Goal: Task Accomplishment & Management: Complete application form

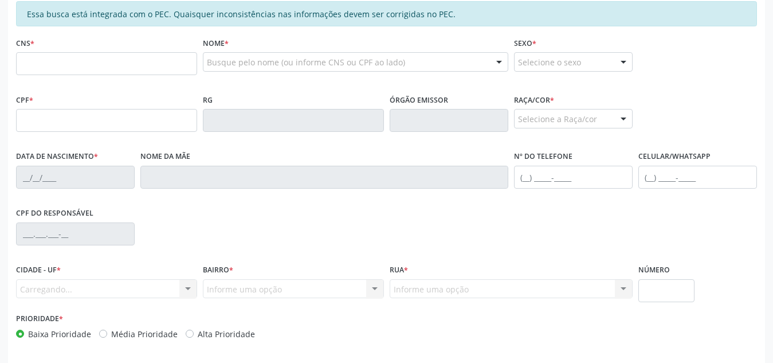
scroll to position [264, 0]
type input "700 4093 2638 2150"
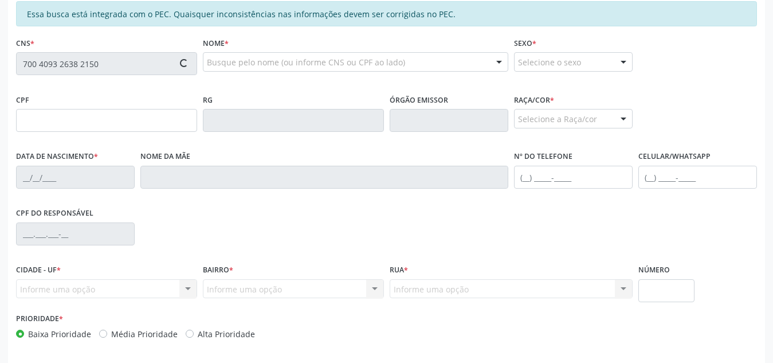
type input "590.656.798-47"
type input "[DATE]"
type input "[PERSON_NAME]"
type input "[PHONE_NUMBER]"
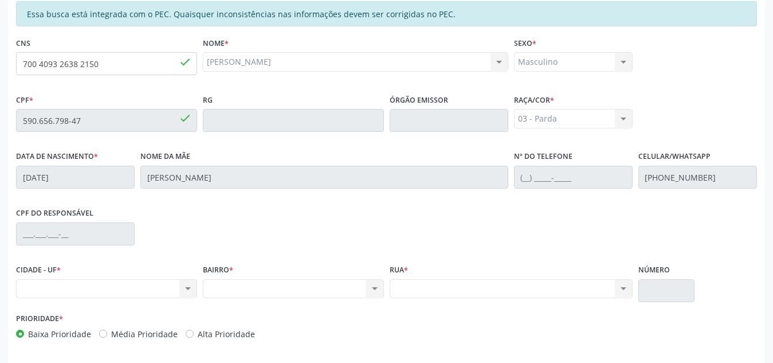
scroll to position [215, 0]
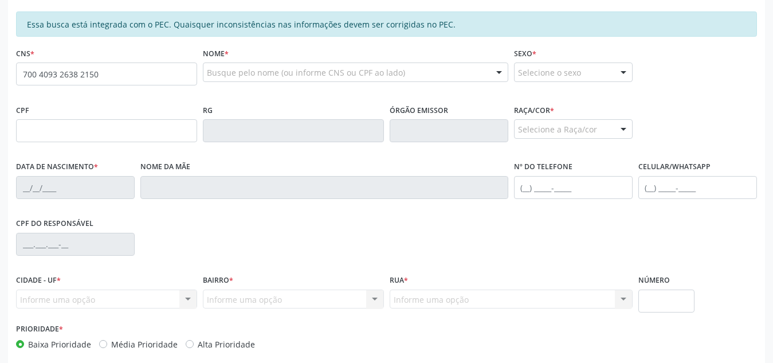
type input "700 4093 2638 2150"
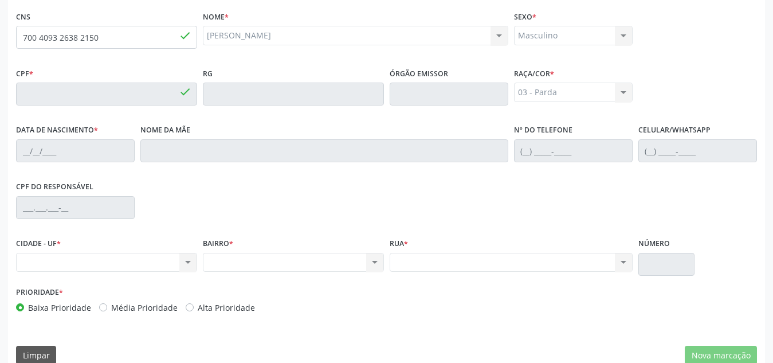
type input "590.656.798-47"
type input "[DATE]"
type input "[PERSON_NAME]"
type input "[PHONE_NUMBER]"
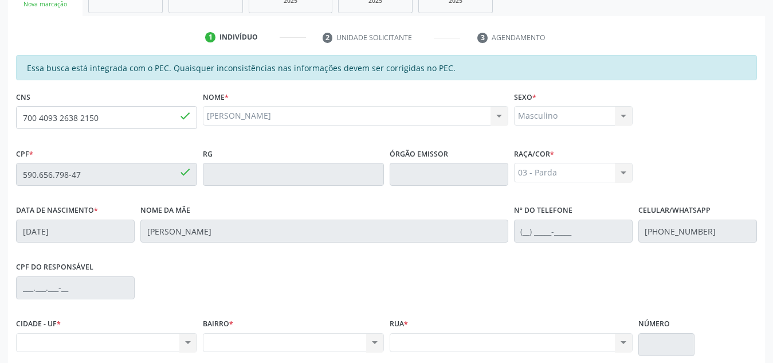
scroll to position [209, 0]
drag, startPoint x: 105, startPoint y: 116, endPoint x: 0, endPoint y: 115, distance: 104.9
click at [0, 115] on div "Acompanhamento Acompanhe a situação das marcações correntes e finalizadas Relat…" at bounding box center [386, 165] width 773 height 591
type input "706 2000 2244 6267"
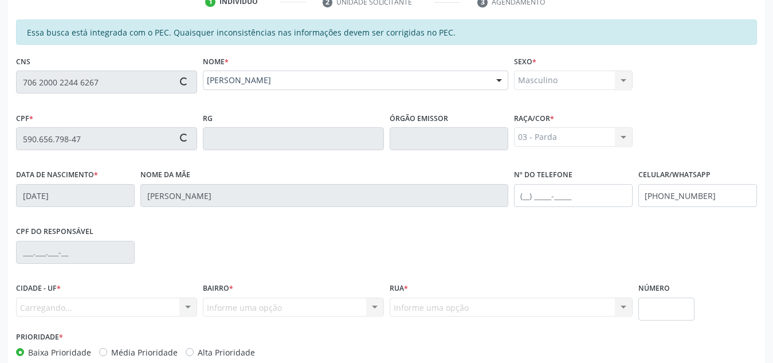
scroll to position [249, 0]
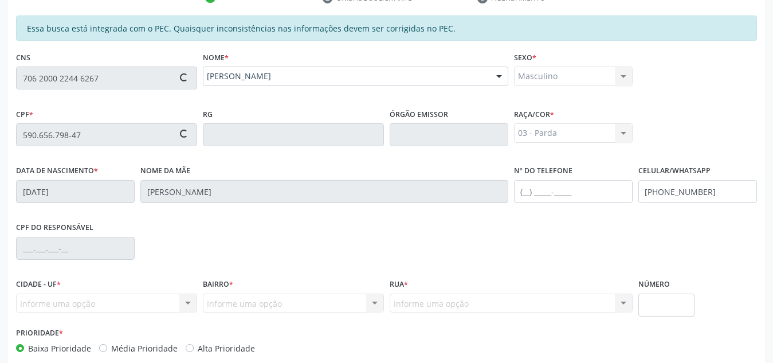
type input "135.295.614-44"
type input "[DATE]"
type input "[PERSON_NAME]"
type input "[PHONE_NUMBER]"
type input "S/N"
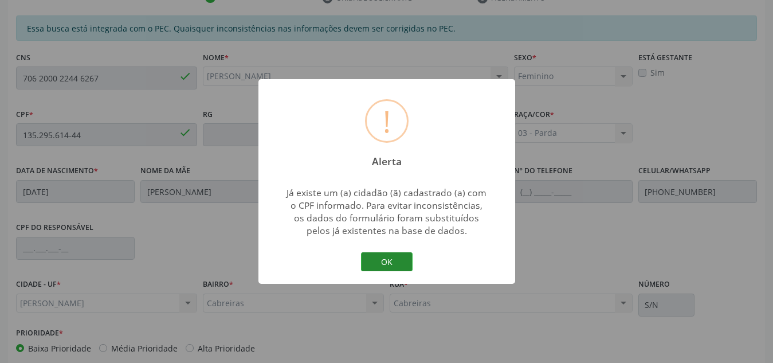
click at [389, 266] on button "OK" at bounding box center [387, 261] width 52 height 19
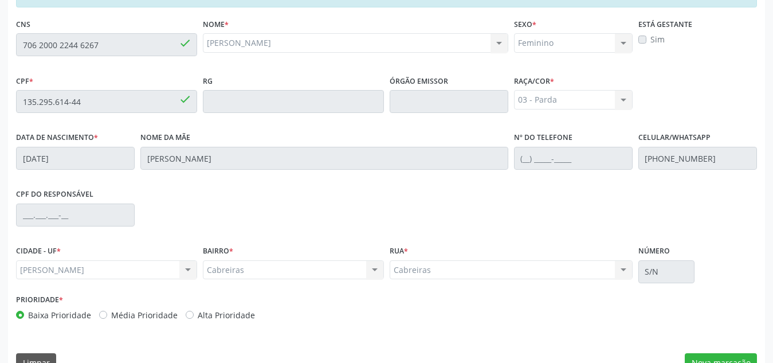
scroll to position [308, 0]
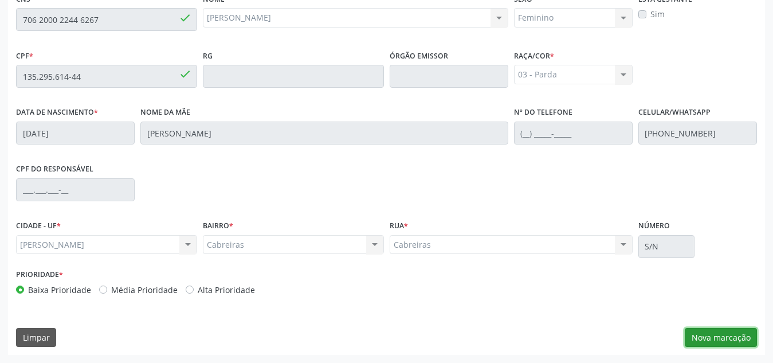
click at [725, 338] on button "Nova marcação" at bounding box center [721, 337] width 72 height 19
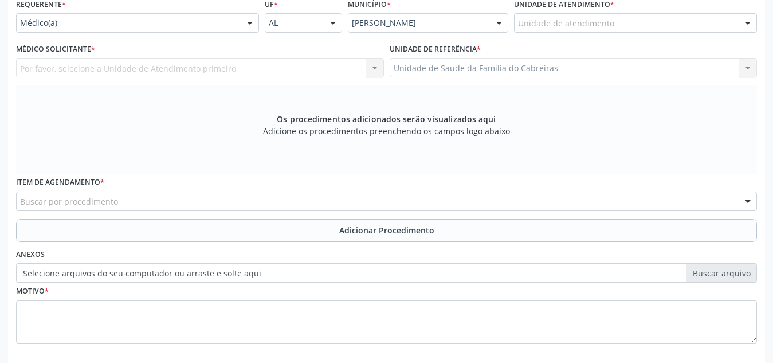
scroll to position [269, 0]
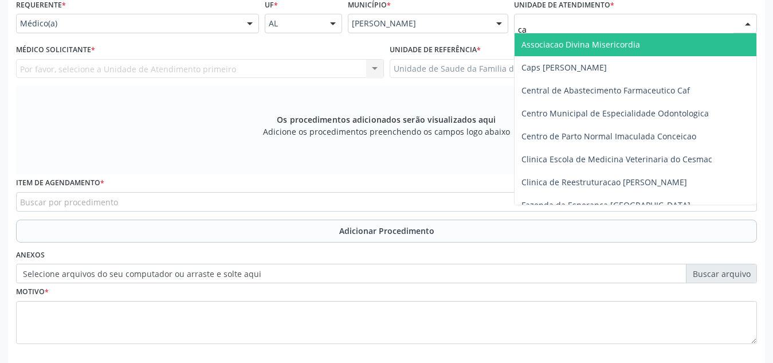
type input "cab"
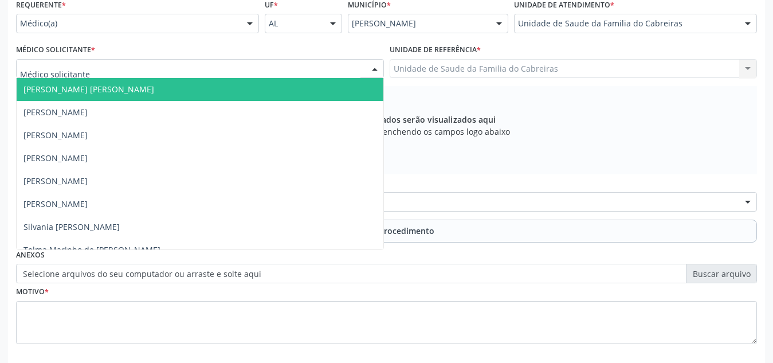
click at [330, 70] on div at bounding box center [200, 68] width 368 height 19
type input "le"
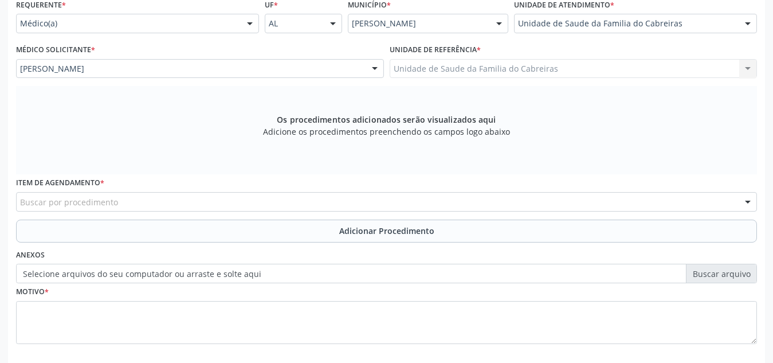
click at [279, 198] on div "Buscar por procedimento" at bounding box center [386, 201] width 741 height 19
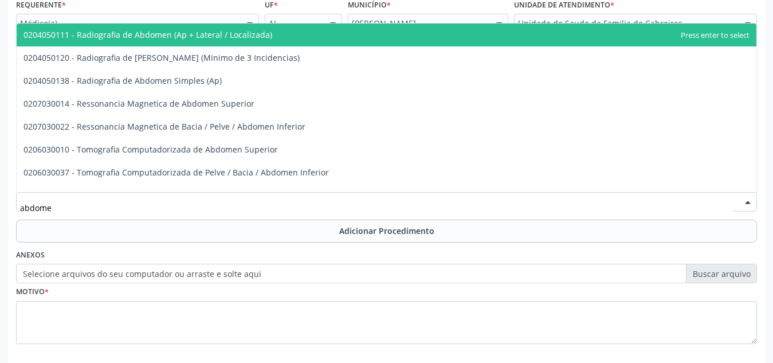
type input "abdomen"
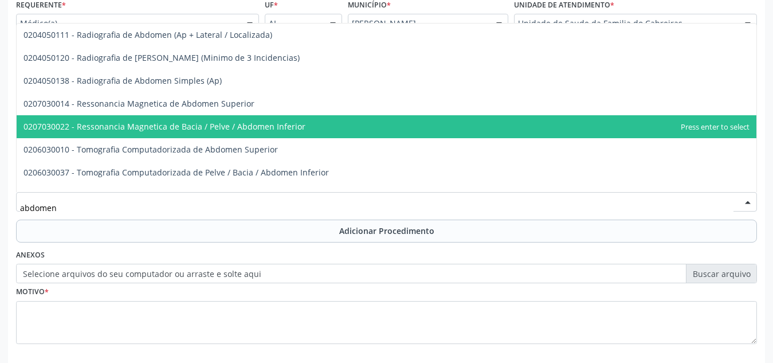
scroll to position [15, 0]
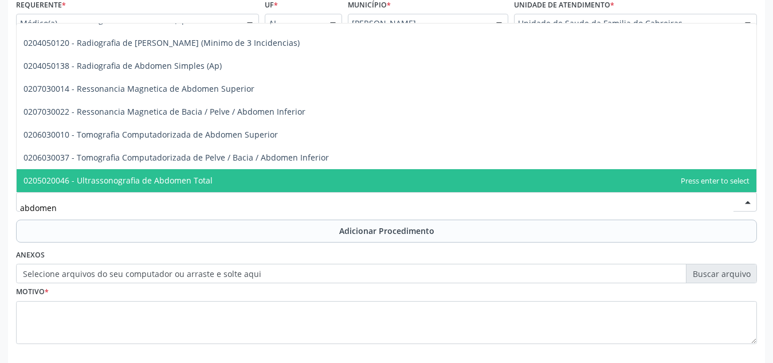
click at [275, 183] on span "0205020046 - Ultrassonografia de Abdomen Total" at bounding box center [387, 180] width 740 height 23
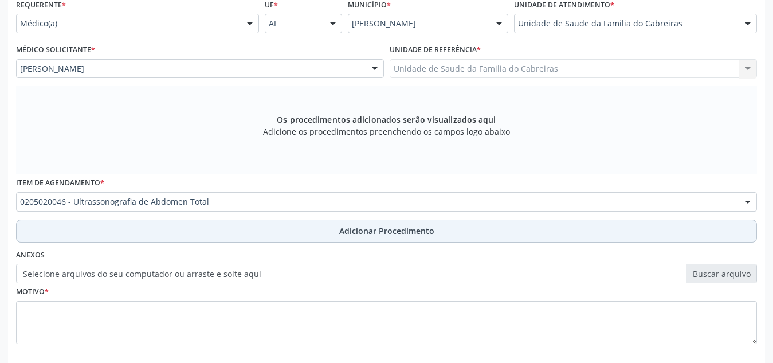
click at [305, 236] on button "Adicionar Procedimento" at bounding box center [386, 230] width 741 height 23
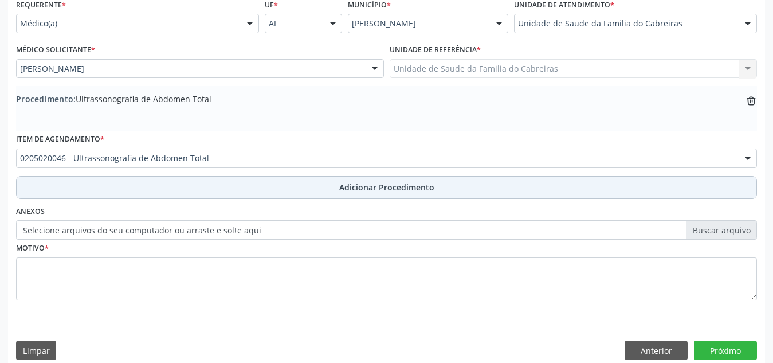
scroll to position [282, 0]
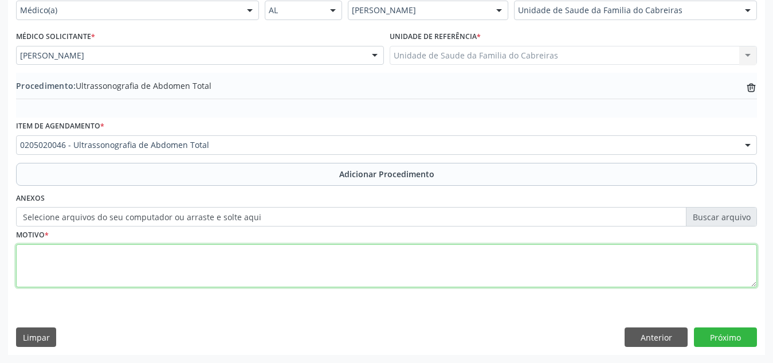
click at [305, 253] on textarea at bounding box center [386, 266] width 741 height 44
type textarea "Dor abdominal"
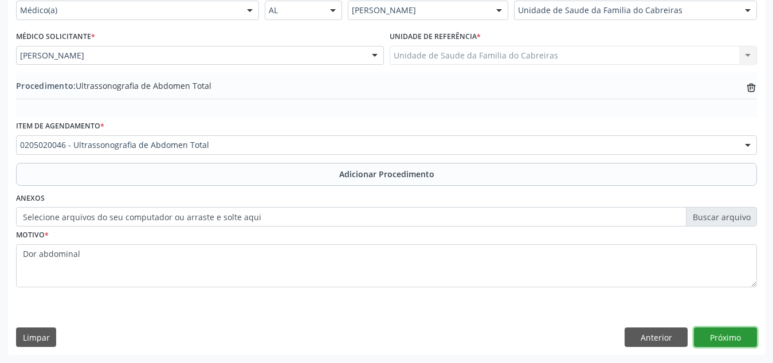
click at [728, 340] on button "Próximo" at bounding box center [725, 336] width 63 height 19
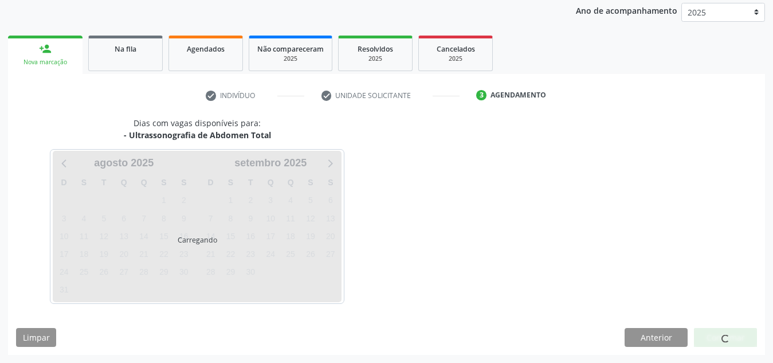
scroll to position [186, 0]
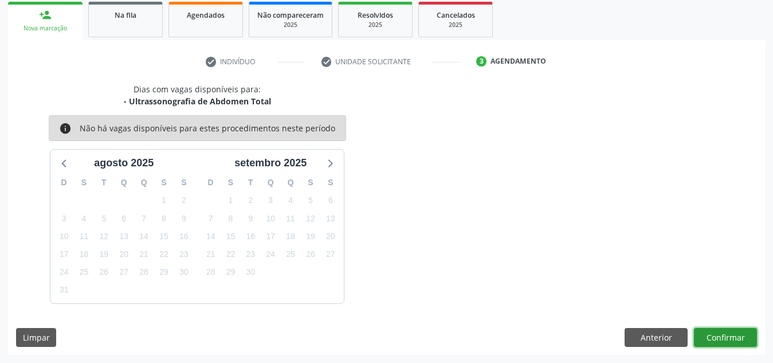
click at [728, 340] on button "Confirmar" at bounding box center [725, 337] width 63 height 19
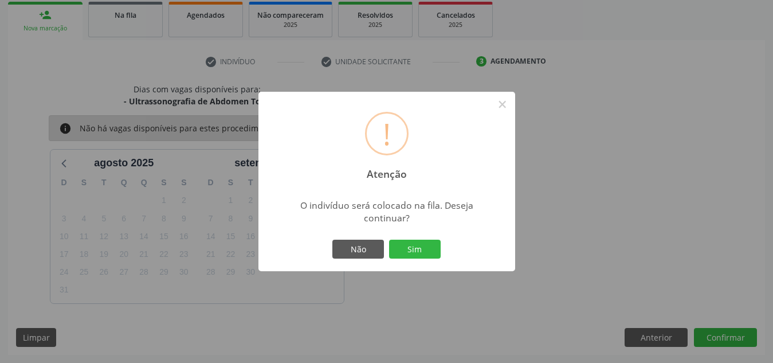
click at [389, 240] on button "Sim" at bounding box center [415, 249] width 52 height 19
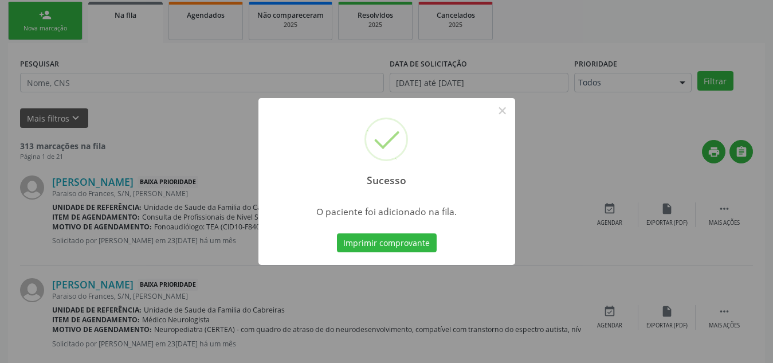
scroll to position [32, 0]
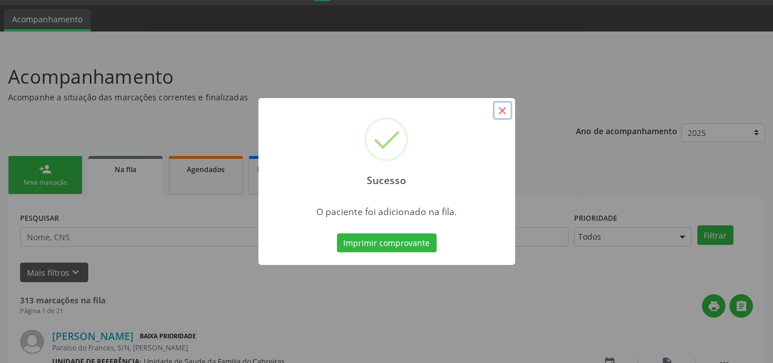
click at [503, 105] on button "×" at bounding box center [502, 110] width 19 height 19
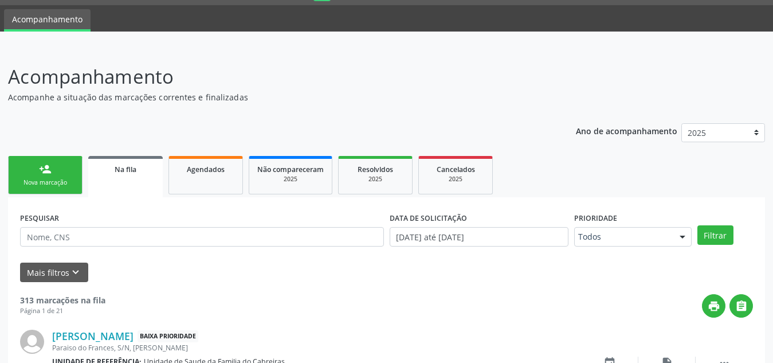
click at [56, 178] on div "Nova marcação" at bounding box center [45, 182] width 57 height 9
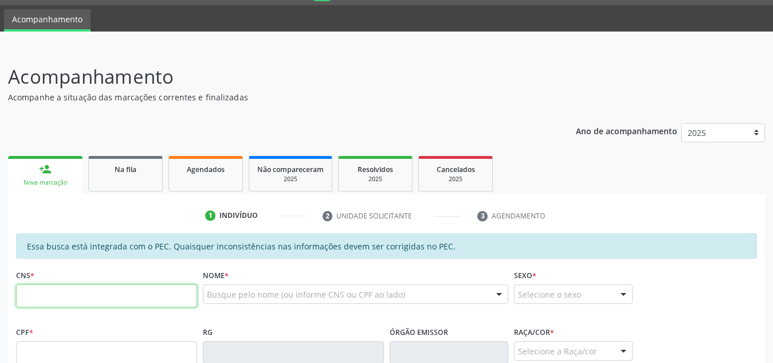
click at [93, 288] on input "text" at bounding box center [106, 295] width 181 height 23
type input "9"
type input "898 0003 0979 3485"
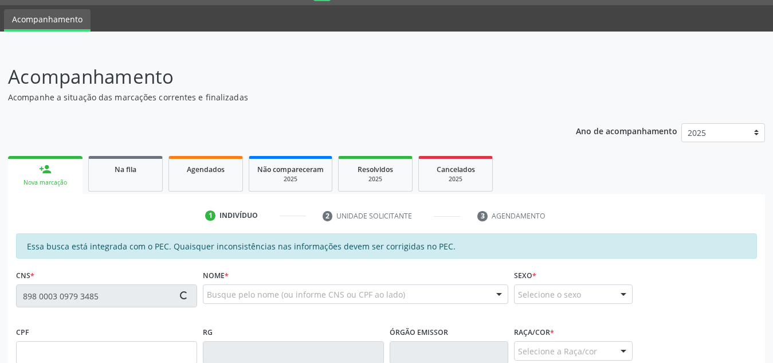
type input "135.295.474-50"
type input "[DATE]"
type input "[PERSON_NAME]"
type input "[PHONE_NUMBER]"
type input "4"
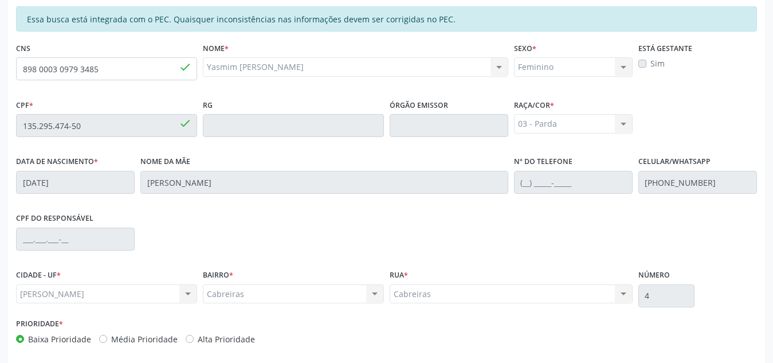
scroll to position [308, 0]
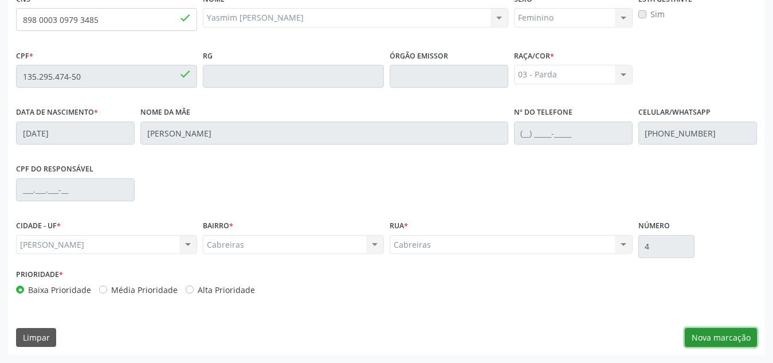
click at [710, 330] on button "Nova marcação" at bounding box center [721, 337] width 72 height 19
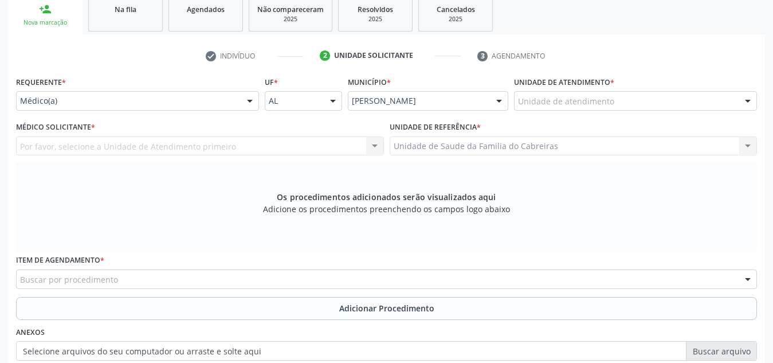
scroll to position [188, 0]
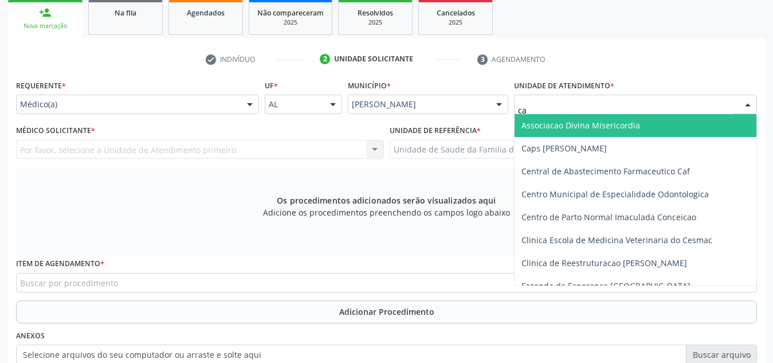
type input "cab"
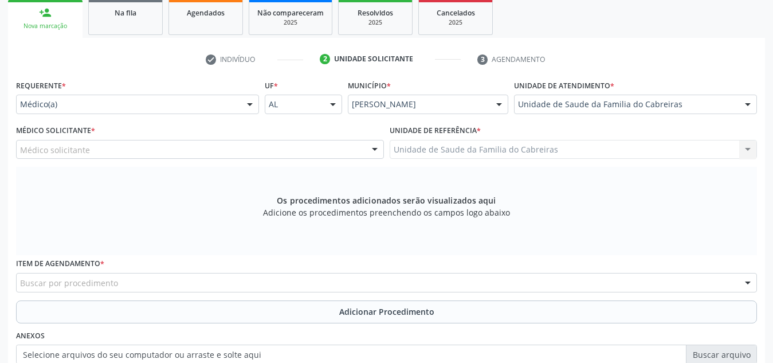
click at [149, 152] on div "Médico solicitante" at bounding box center [200, 149] width 368 height 19
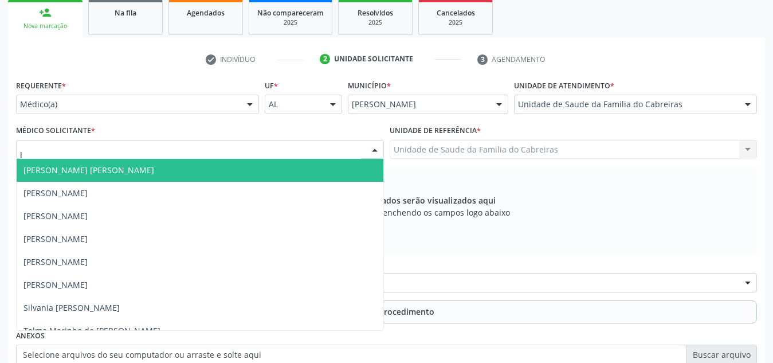
type input "le"
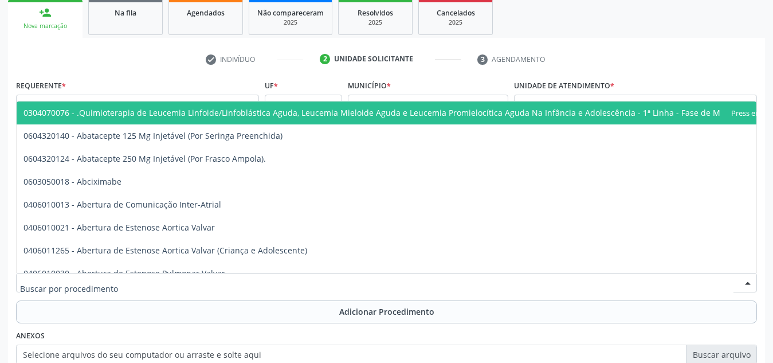
click at [124, 283] on div at bounding box center [386, 282] width 741 height 19
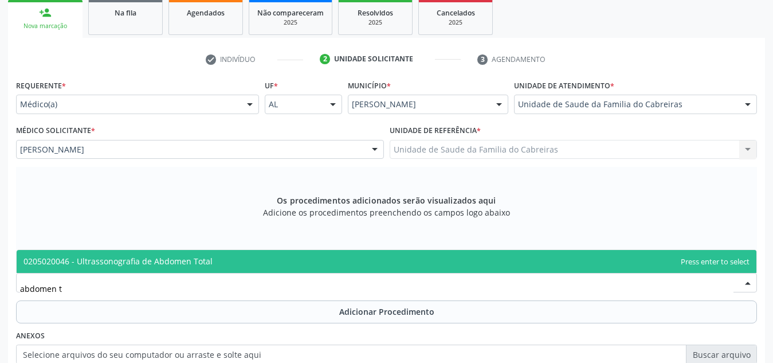
type input "abdomen to"
click at [148, 261] on span "0205020046 - Ultrassonografia de Abdomen Total" at bounding box center [117, 261] width 189 height 11
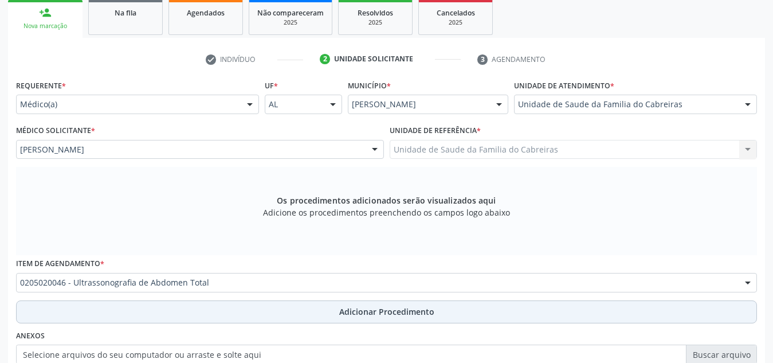
click at [160, 315] on button "Adicionar Procedimento" at bounding box center [386, 311] width 741 height 23
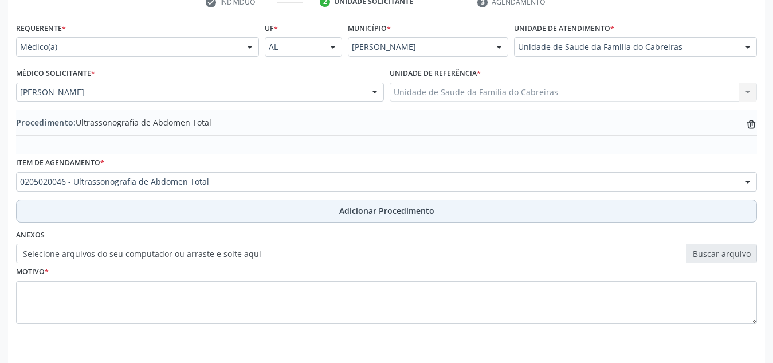
scroll to position [256, 0]
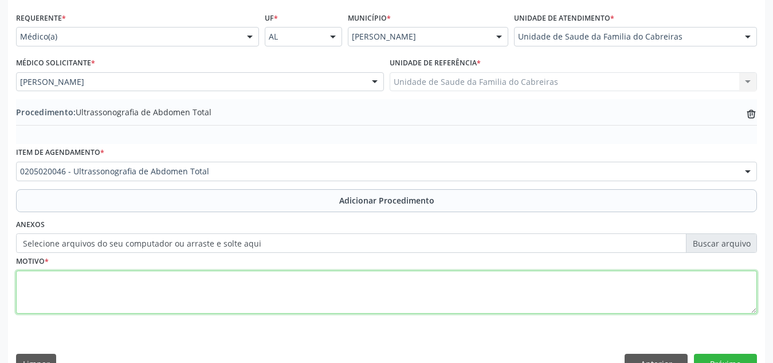
click at [180, 302] on textarea at bounding box center [386, 293] width 741 height 44
type textarea "d"
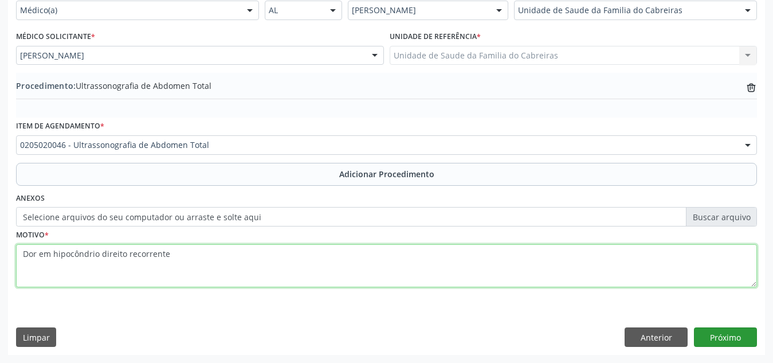
type textarea "Dor em hipocôndrio direito recorrente"
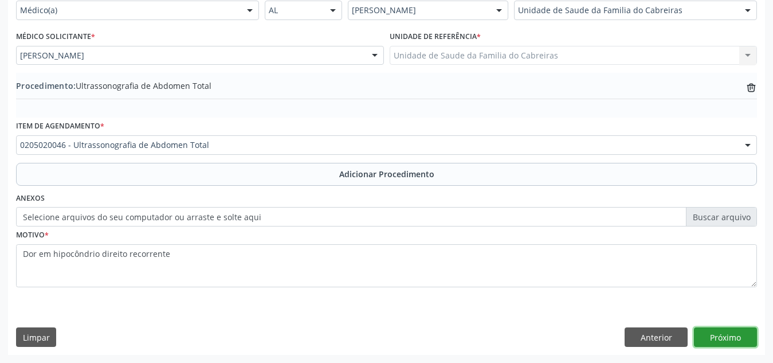
click at [727, 340] on button "Próximo" at bounding box center [725, 336] width 63 height 19
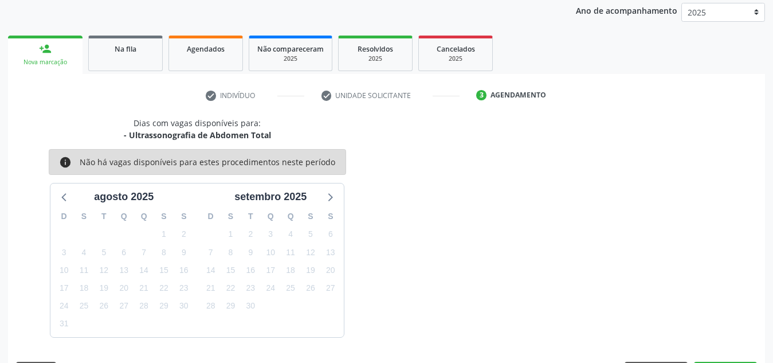
scroll to position [186, 0]
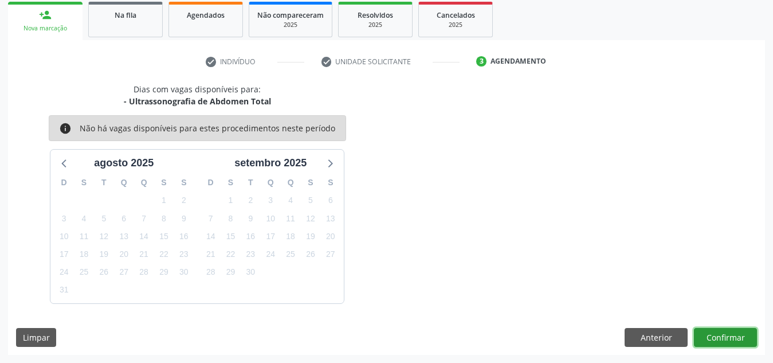
click at [727, 340] on button "Confirmar" at bounding box center [725, 337] width 63 height 19
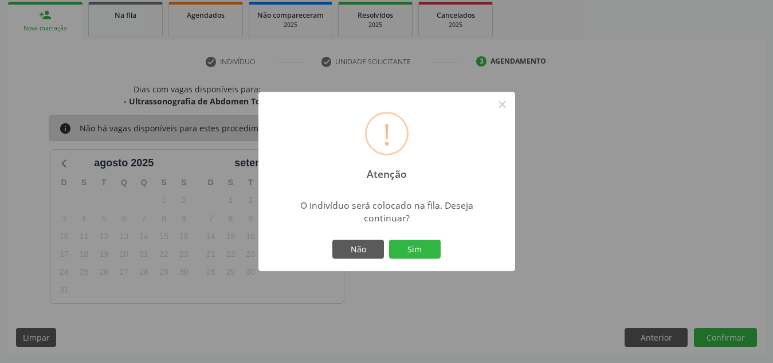
click at [389, 240] on button "Sim" at bounding box center [415, 249] width 52 height 19
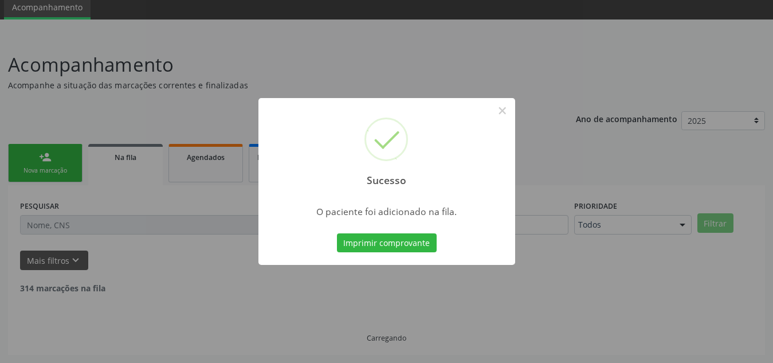
scroll to position [32, 0]
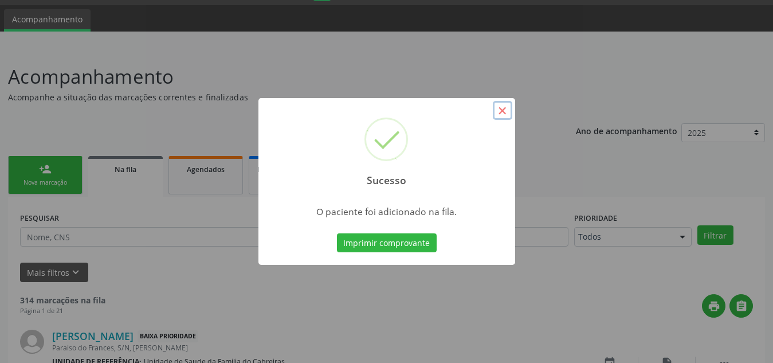
click at [504, 107] on button "×" at bounding box center [502, 110] width 19 height 19
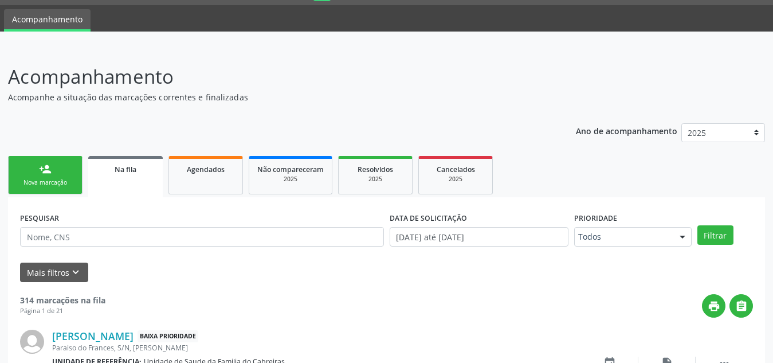
click at [50, 170] on div "person_add" at bounding box center [45, 169] width 13 height 13
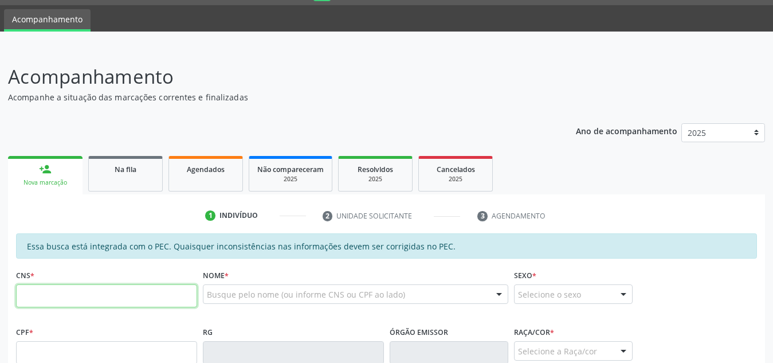
click at [79, 292] on input "text" at bounding box center [106, 295] width 181 height 23
paste input "700 0025 1866 1705"
type input "700 0025 1866 1705"
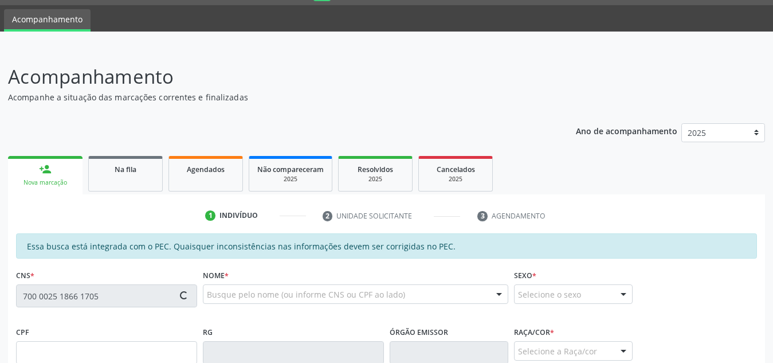
scroll to position [78, 0]
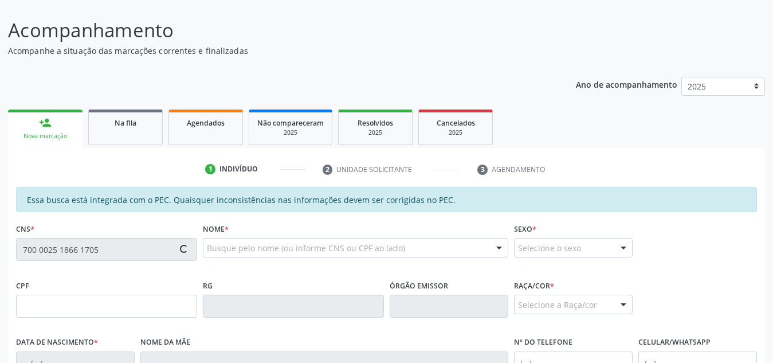
type input "926.590.984-68"
type input "[DATE]"
type input "[PERSON_NAME]"
type input "[PHONE_NUMBER]"
type input "S/N"
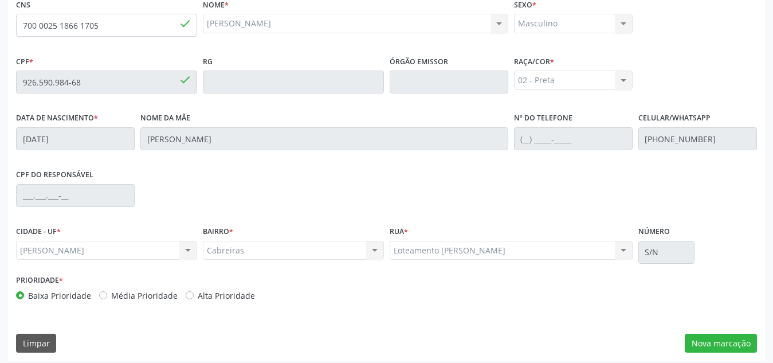
scroll to position [308, 0]
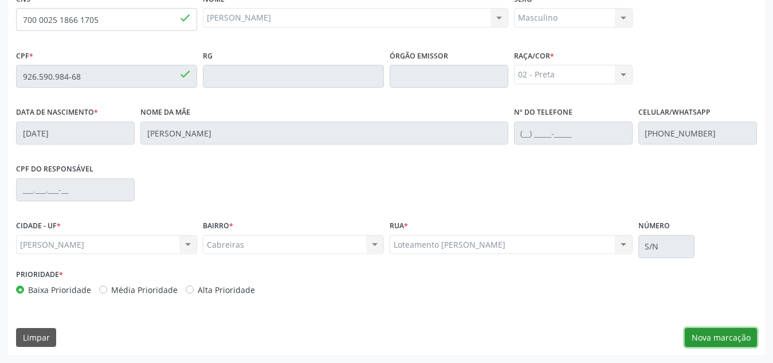
click at [699, 332] on button "Nova marcação" at bounding box center [721, 337] width 72 height 19
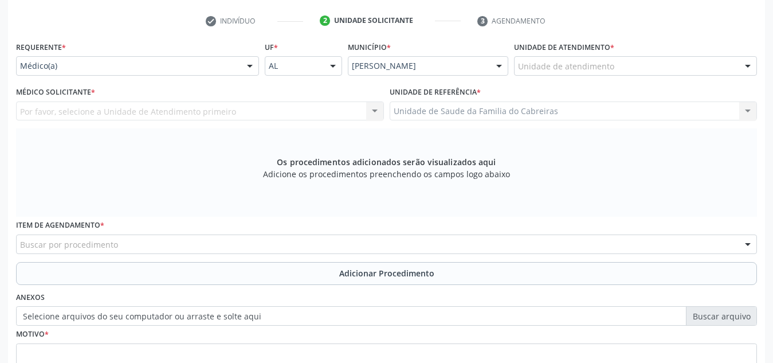
scroll to position [225, 0]
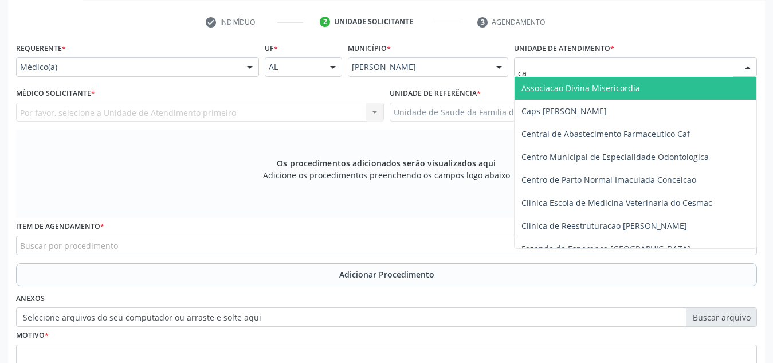
type input "cab"
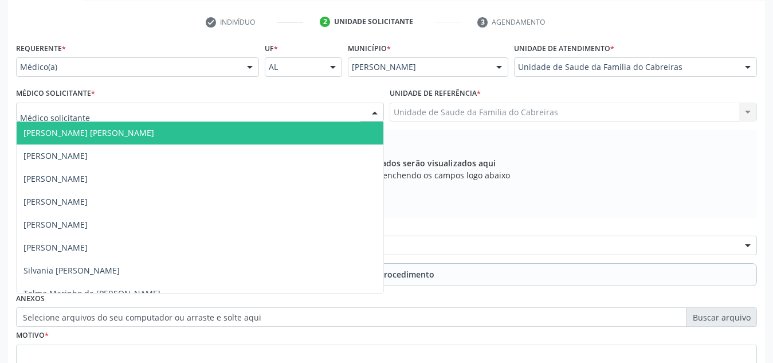
click at [285, 111] on div at bounding box center [200, 112] width 368 height 19
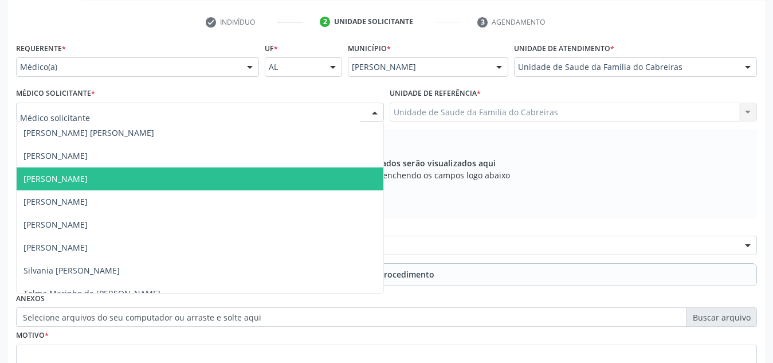
click at [237, 173] on span "[PERSON_NAME]" at bounding box center [200, 178] width 367 height 23
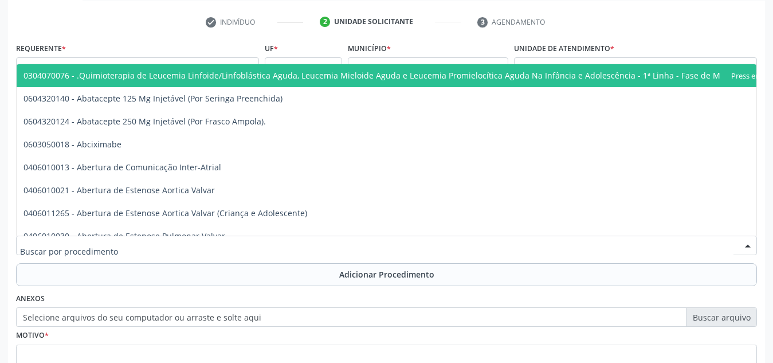
click at [225, 238] on div at bounding box center [386, 245] width 741 height 19
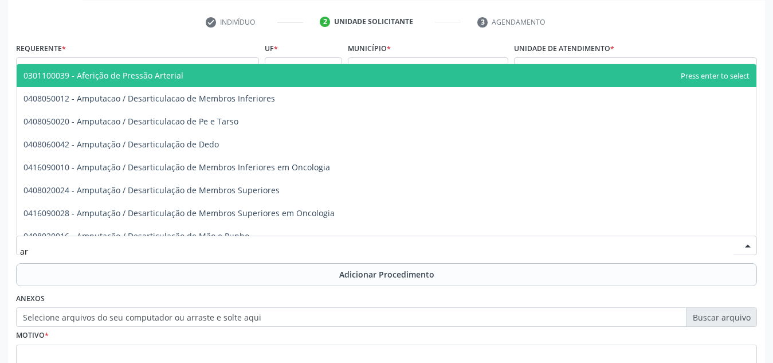
type input "a"
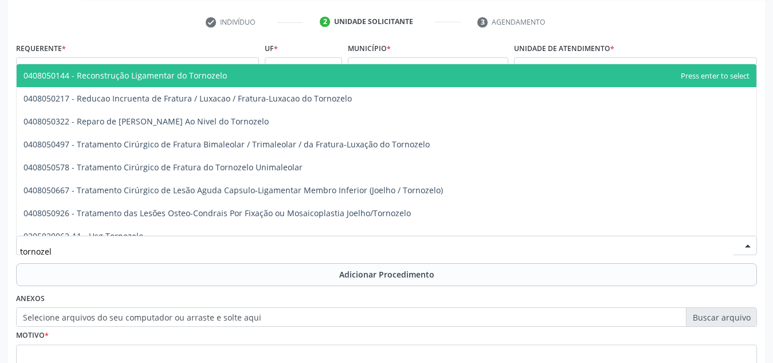
type input "tornozelo"
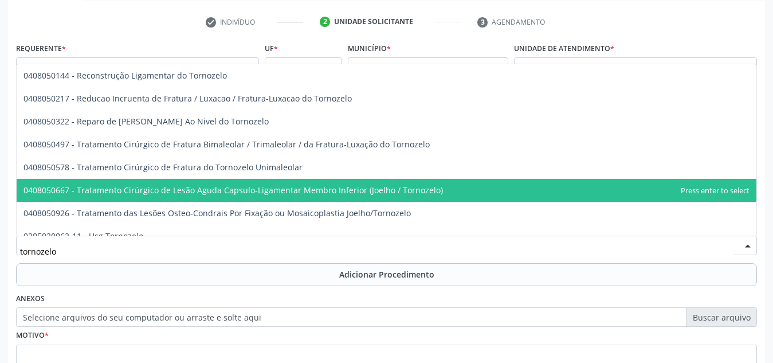
scroll to position [12, 0]
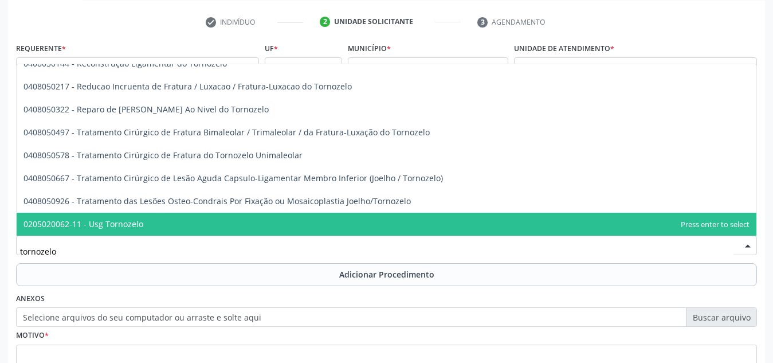
click at [224, 217] on span "0205020062-11 - Usg Tornozelo" at bounding box center [387, 224] width 740 height 23
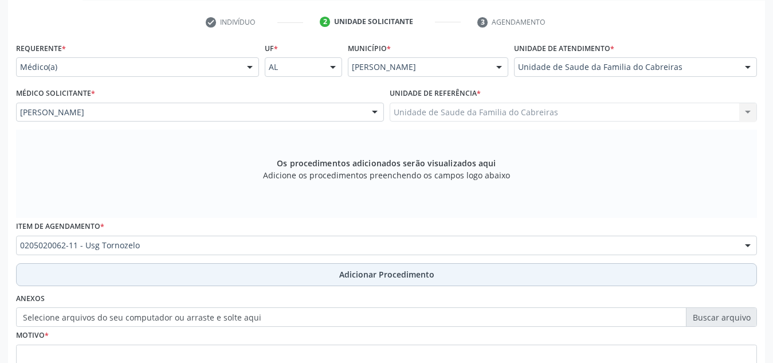
click at [229, 274] on button "Adicionar Procedimento" at bounding box center [386, 274] width 741 height 23
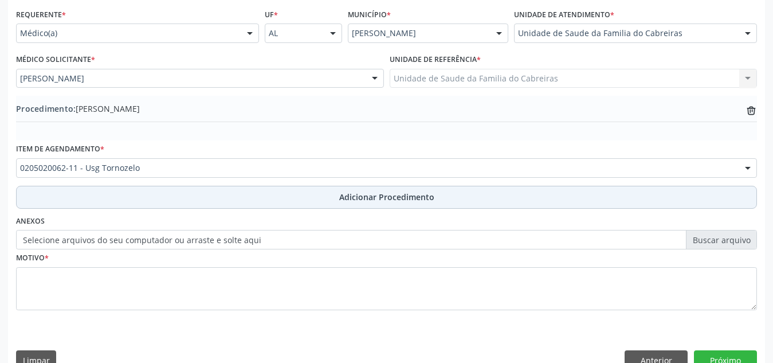
scroll to position [265, 0]
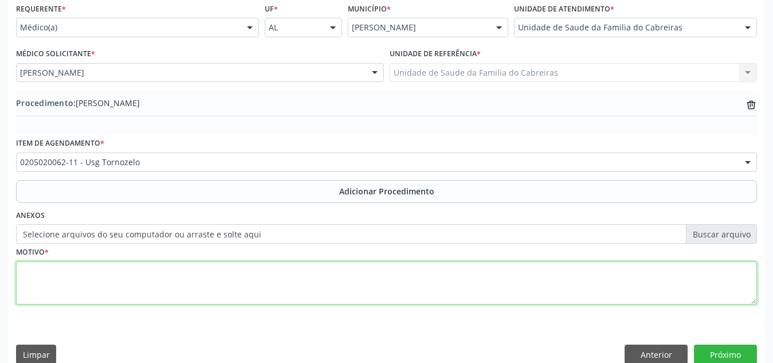
click at [229, 276] on textarea at bounding box center [386, 283] width 741 height 44
click at [47, 271] on textarea "Dor e [MEDICAL_DATA] em maléolo" at bounding box center [386, 283] width 741 height 44
click at [130, 275] on textarea "Dor e [MEDICAL_DATA] em maléolo" at bounding box center [386, 283] width 741 height 44
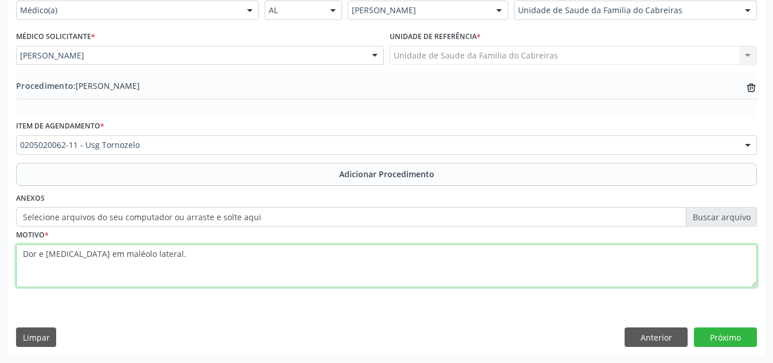
click at [555, 258] on textarea "Dor e [MEDICAL_DATA] em maléolo lateral." at bounding box center [386, 266] width 741 height 44
type textarea "Dor e [MEDICAL_DATA] em maléolo lateral. Tornozelo esquerdo"
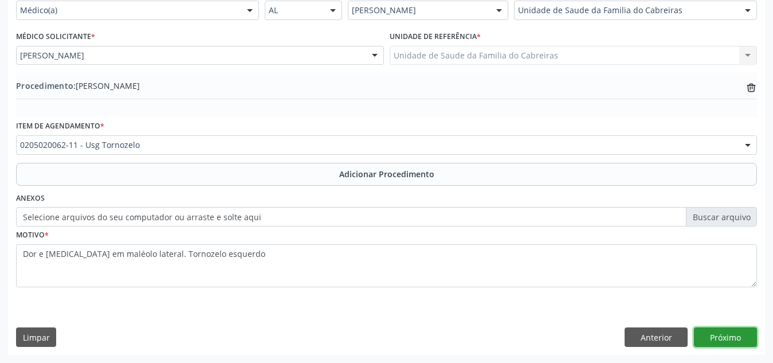
click at [738, 336] on button "Próximo" at bounding box center [725, 336] width 63 height 19
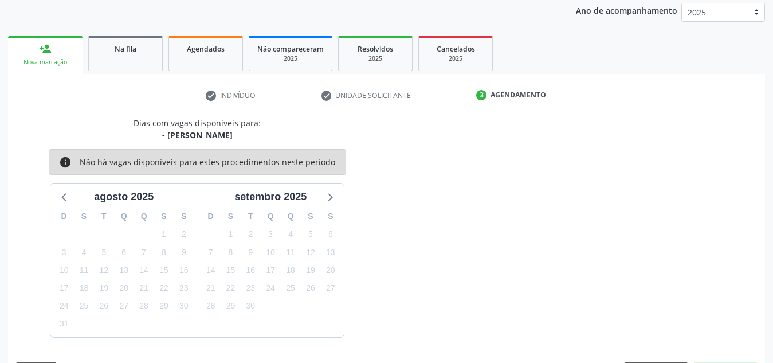
scroll to position [186, 0]
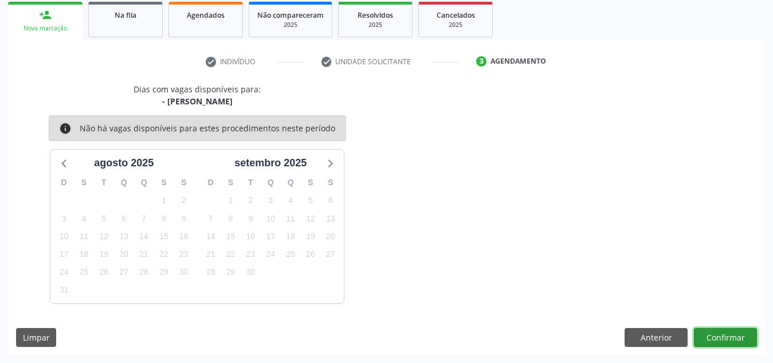
click at [738, 336] on button "Confirmar" at bounding box center [725, 337] width 63 height 19
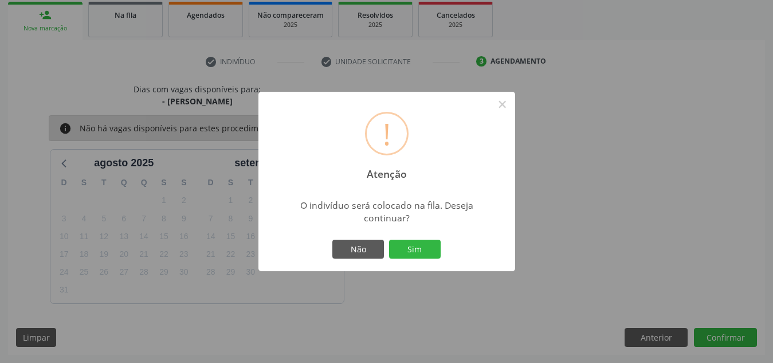
click at [389, 240] on button "Sim" at bounding box center [415, 249] width 52 height 19
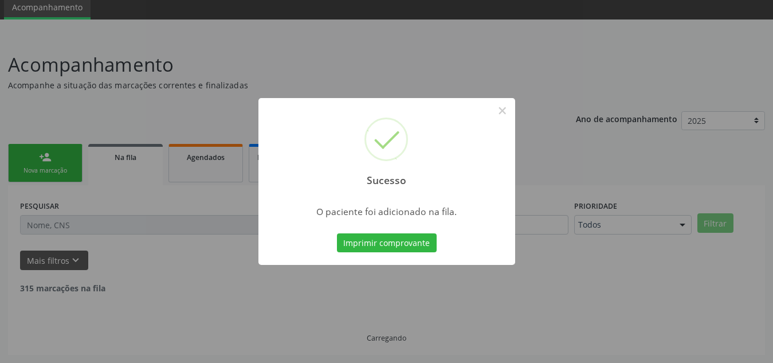
scroll to position [32, 0]
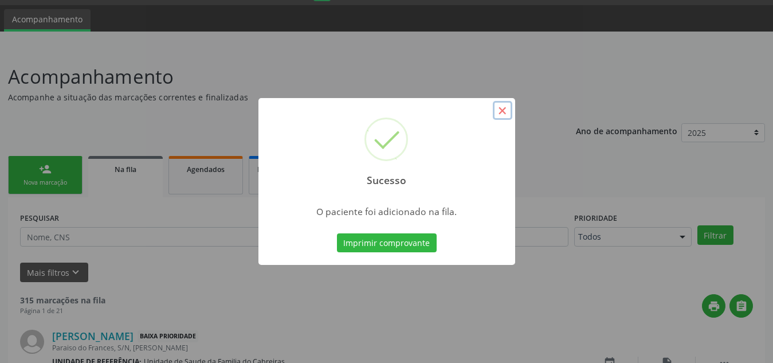
click at [502, 113] on button "×" at bounding box center [502, 110] width 19 height 19
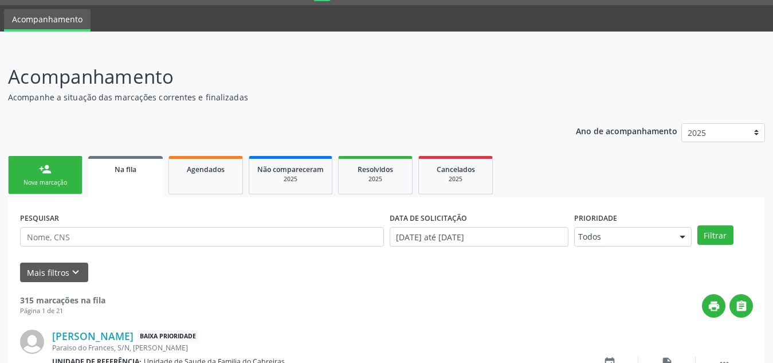
click at [44, 177] on link "person_add Nova marcação" at bounding box center [45, 175] width 75 height 38
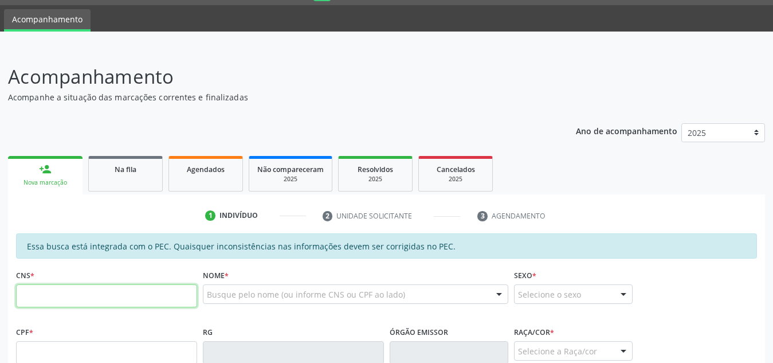
click at [36, 297] on input "text" at bounding box center [106, 295] width 181 height 23
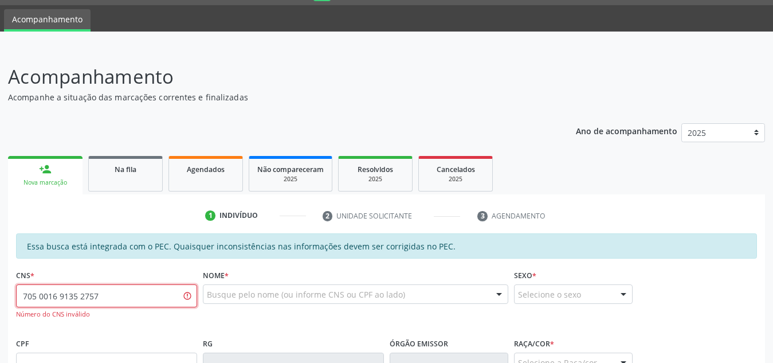
drag, startPoint x: 146, startPoint y: 302, endPoint x: 16, endPoint y: 295, distance: 130.3
click at [16, 295] on input "705 0016 9135 2757" at bounding box center [106, 295] width 181 height 23
type input "705 0016 9136 2757"
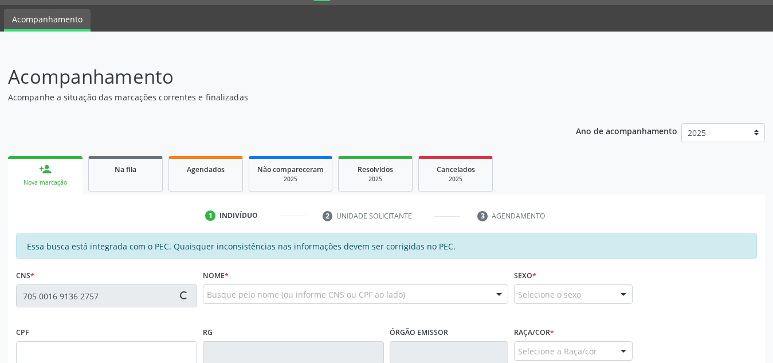
type input "100.982.784-79"
type input "[DATE]"
type input "Betania [PERSON_NAME]"
type input "[PHONE_NUMBER]"
type input "S/N"
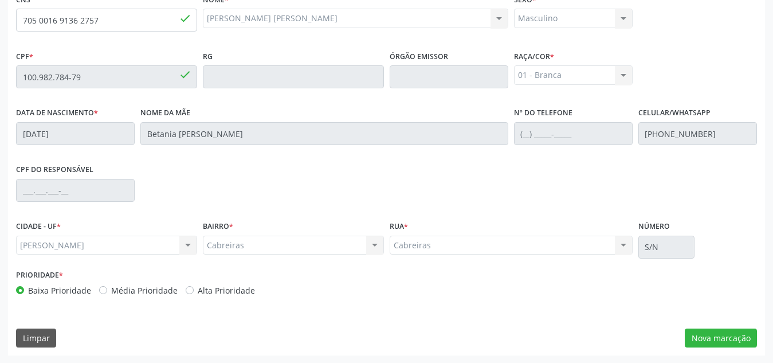
scroll to position [308, 0]
click at [716, 344] on button "Nova marcação" at bounding box center [721, 337] width 72 height 19
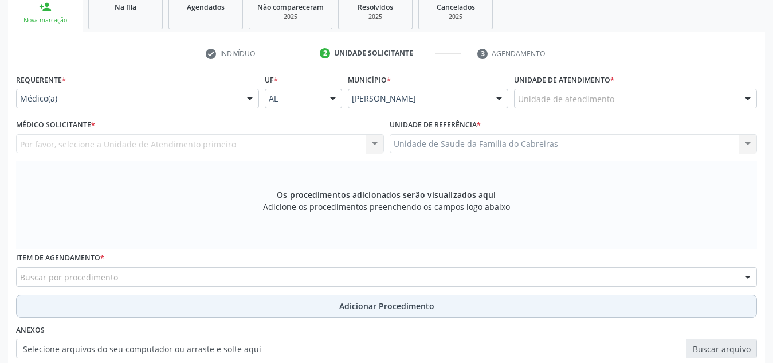
scroll to position [178, 0]
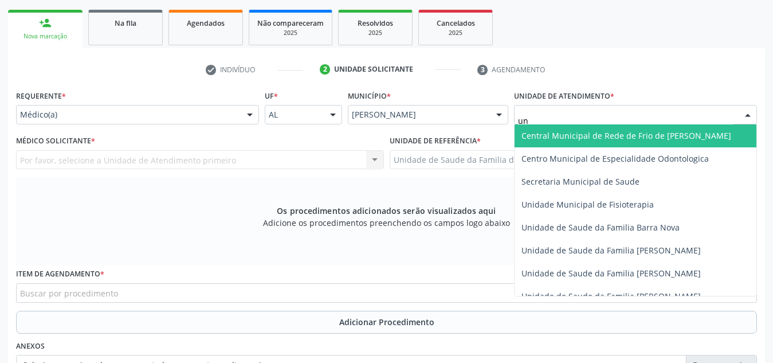
type input "u"
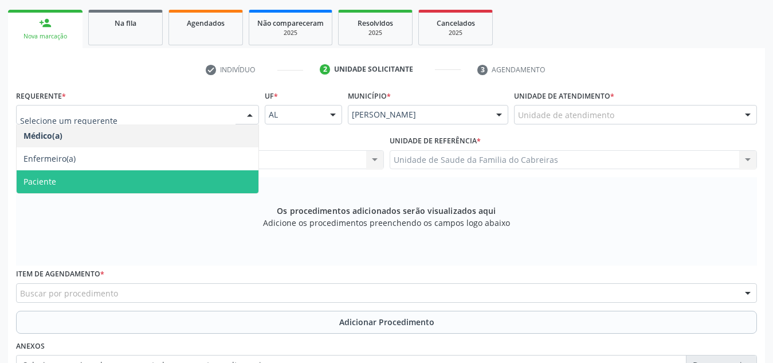
click at [146, 181] on span "Paciente" at bounding box center [138, 181] width 242 height 23
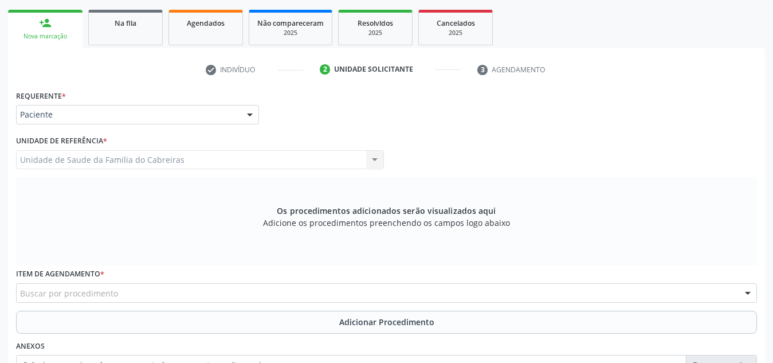
click at [129, 289] on div "Buscar por procedimento" at bounding box center [386, 292] width 741 height 19
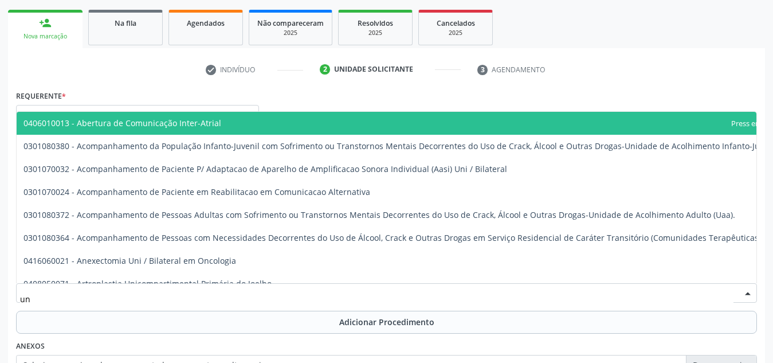
type input "u"
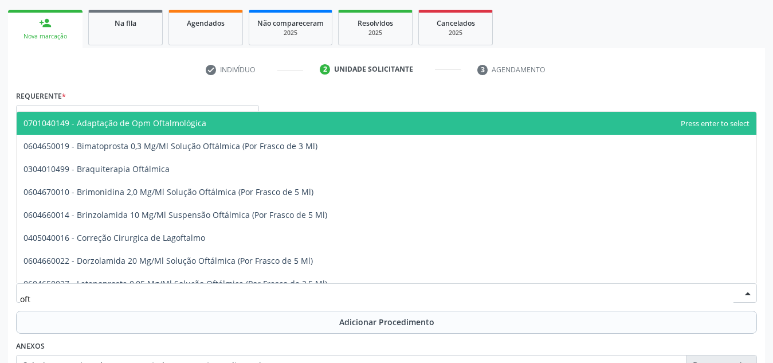
type input "ofta"
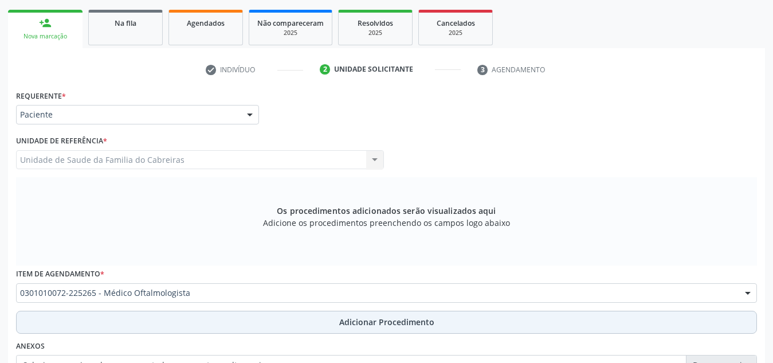
click at [159, 317] on button "Adicionar Procedimento" at bounding box center [386, 322] width 741 height 23
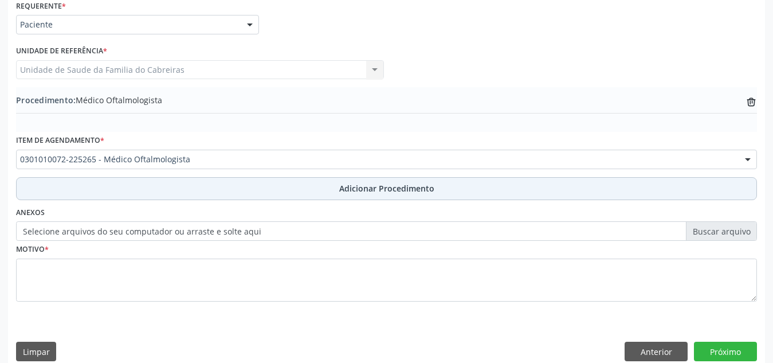
scroll to position [268, 0]
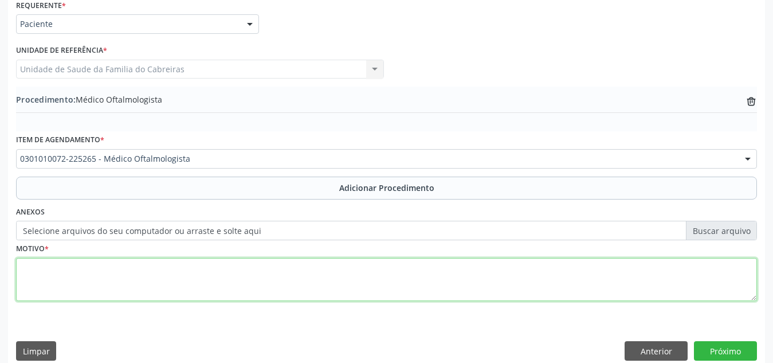
click at [206, 283] on textarea at bounding box center [386, 280] width 741 height 44
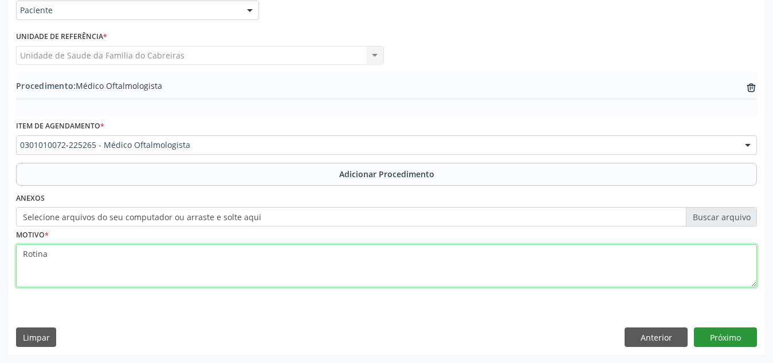
type textarea "Rotina"
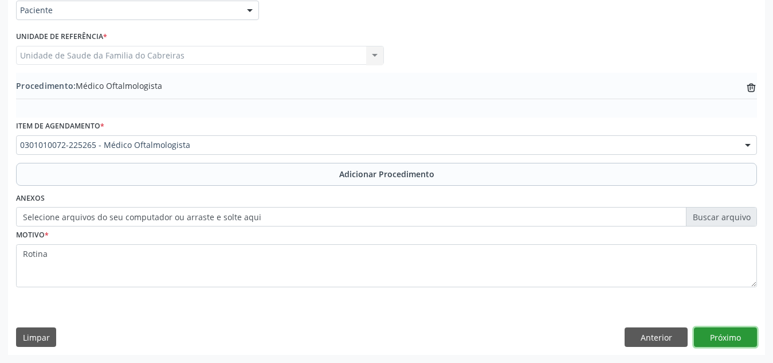
click at [738, 335] on button "Próximo" at bounding box center [725, 336] width 63 height 19
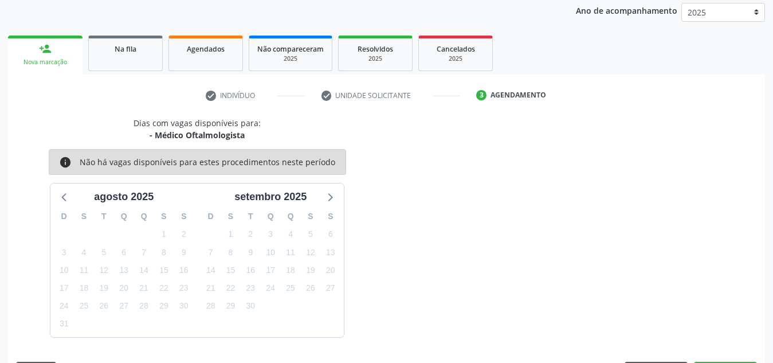
scroll to position [186, 0]
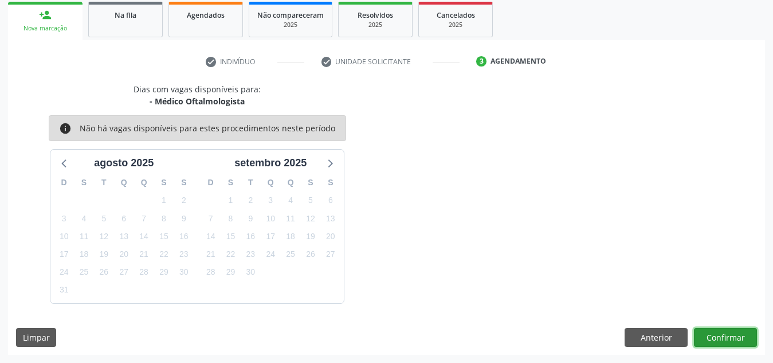
click at [738, 335] on button "Confirmar" at bounding box center [725, 337] width 63 height 19
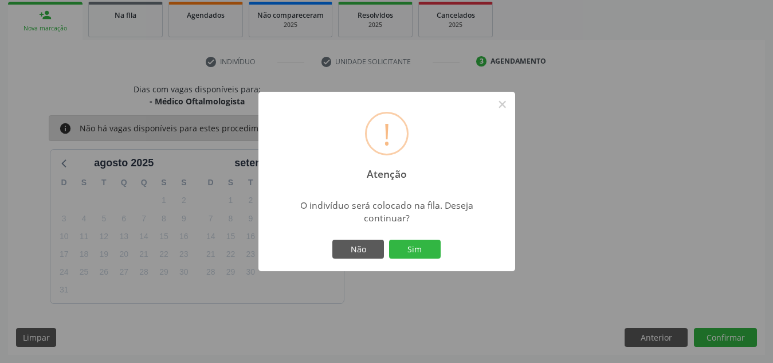
click at [389, 240] on button "Sim" at bounding box center [415, 249] width 52 height 19
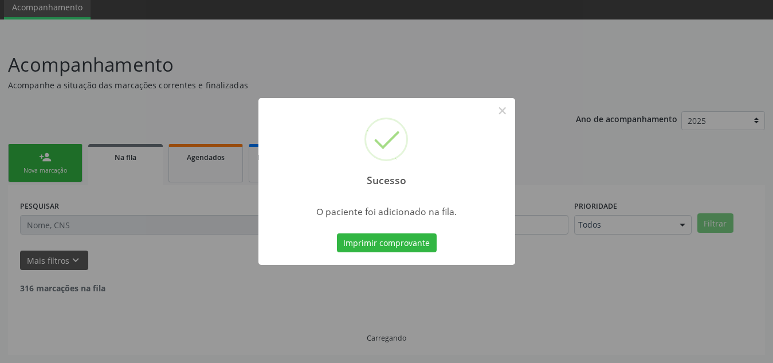
scroll to position [32, 0]
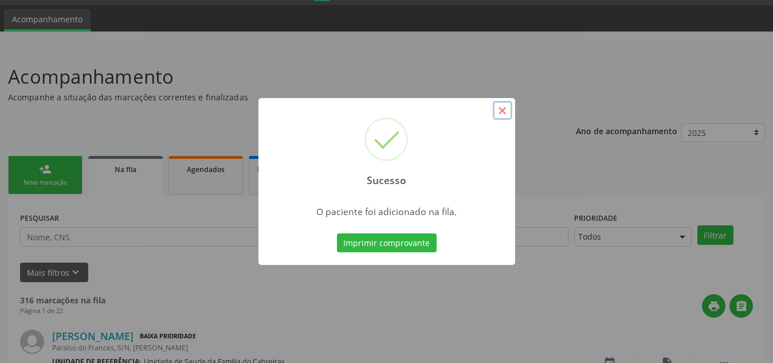
click at [496, 106] on button "×" at bounding box center [502, 110] width 19 height 19
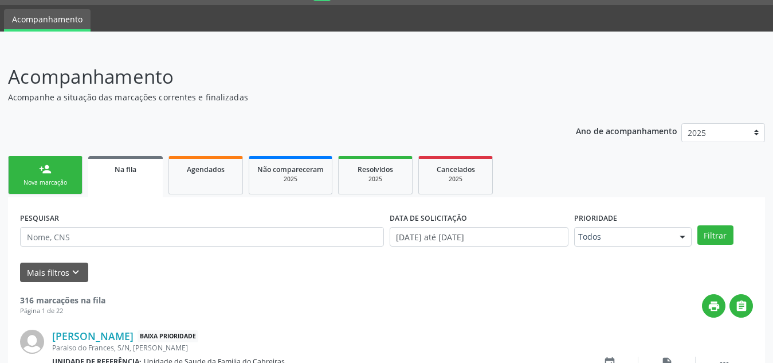
click at [45, 187] on div "Nova marcação" at bounding box center [45, 182] width 57 height 9
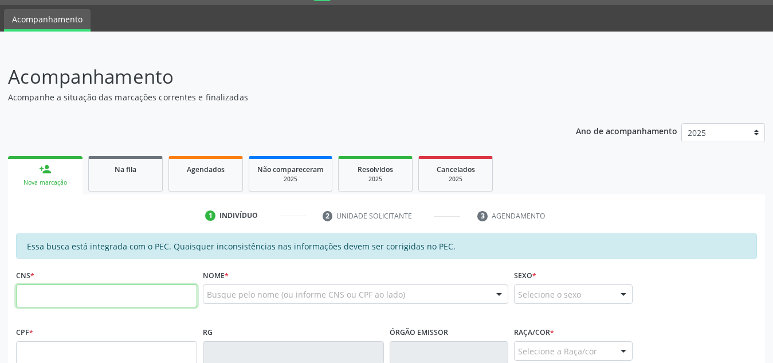
click at [96, 296] on input "text" at bounding box center [106, 295] width 181 height 23
paste input "898 0062 6522 5067"
type input "898 0062 6522 5067"
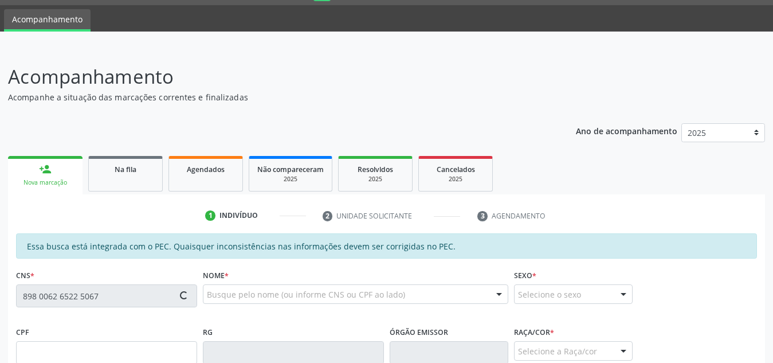
type input "179.151.874-57"
type input "[DATE]"
type input "[PERSON_NAME]"
type input "[PHONE_NUMBER]"
type input "S/N"
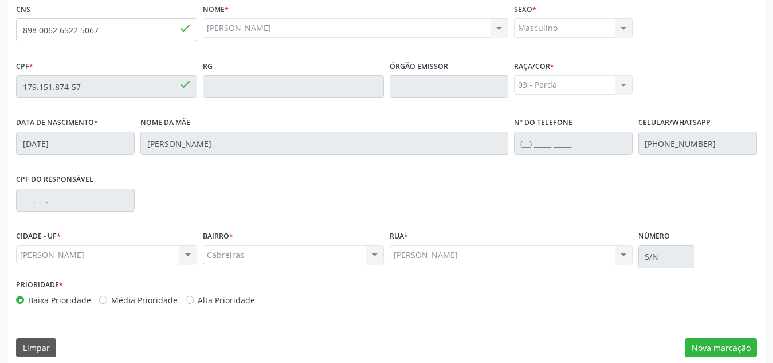
scroll to position [308, 0]
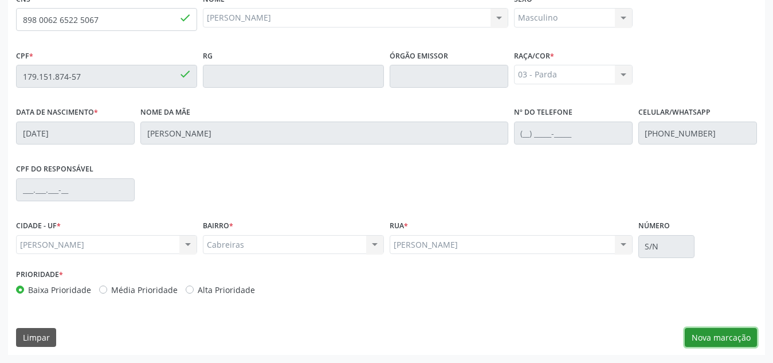
click at [713, 334] on button "Nova marcação" at bounding box center [721, 337] width 72 height 19
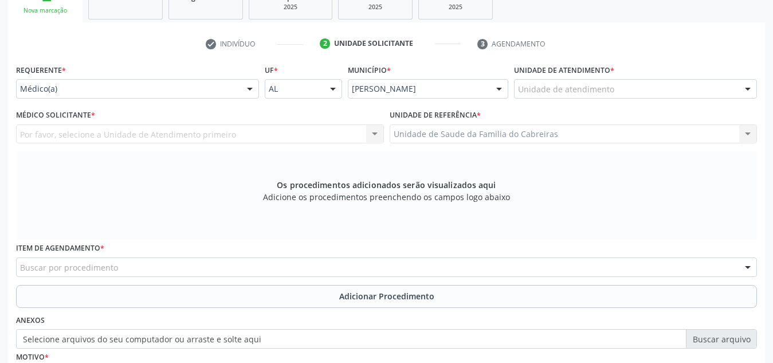
scroll to position [202, 0]
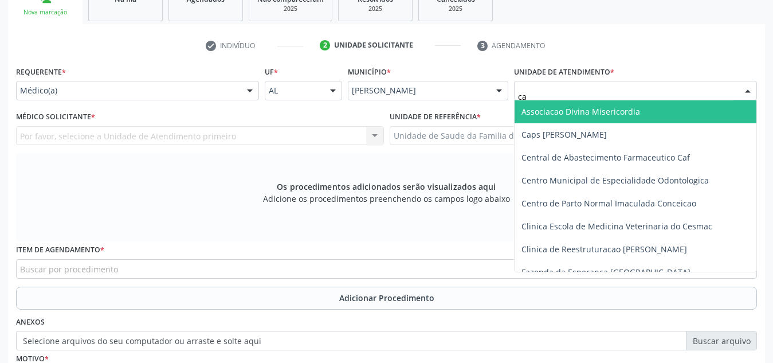
type input "cab"
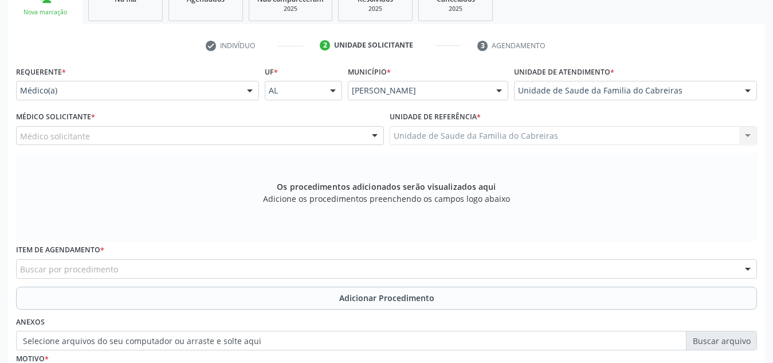
click at [205, 136] on div "Médico solicitante" at bounding box center [200, 135] width 368 height 19
type input "e"
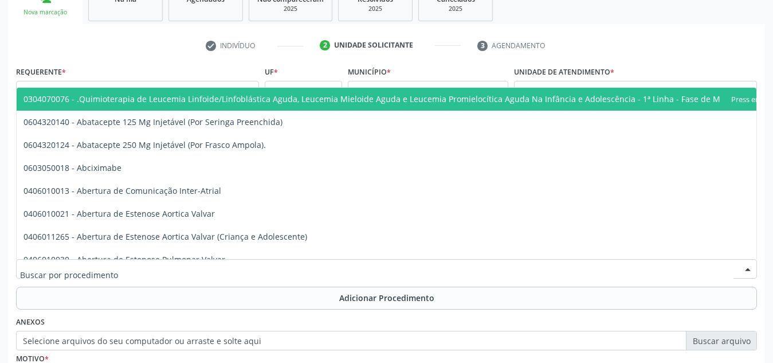
click at [160, 266] on div at bounding box center [386, 268] width 741 height 19
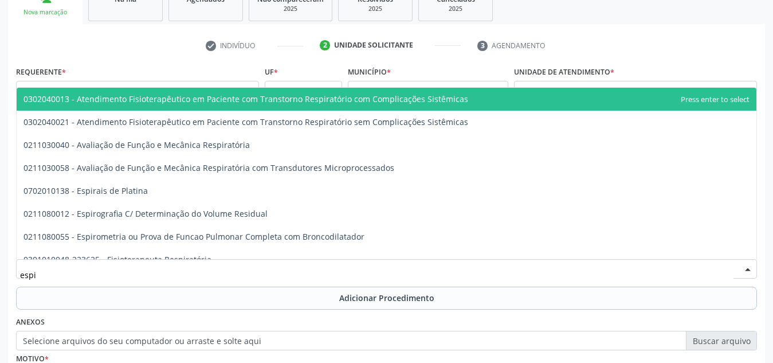
type input "espir"
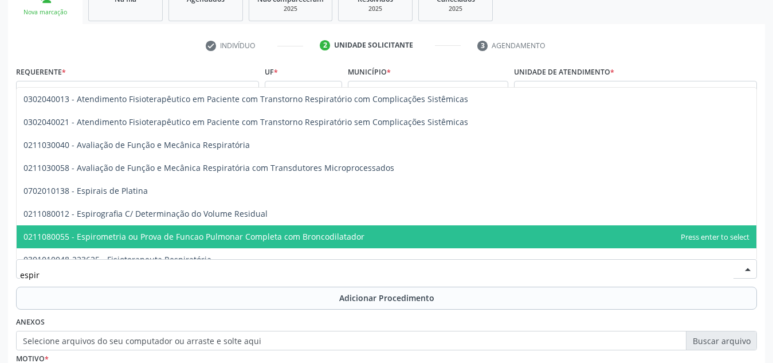
click at [177, 244] on span "0211080055 - Espirometria ou Prova de Funcao Pulmonar Completa com Broncodilata…" at bounding box center [387, 236] width 740 height 23
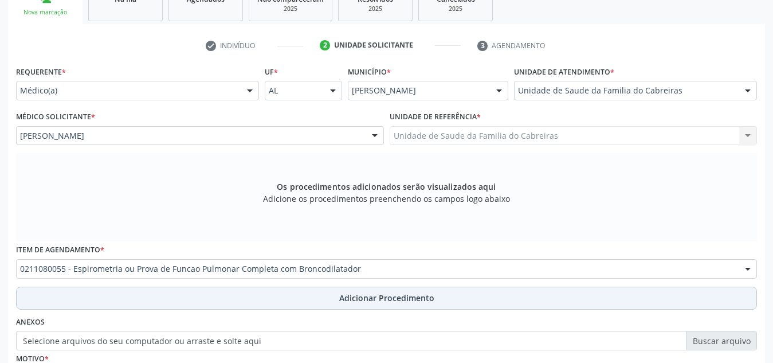
click at [174, 307] on button "Adicionar Procedimento" at bounding box center [386, 298] width 741 height 23
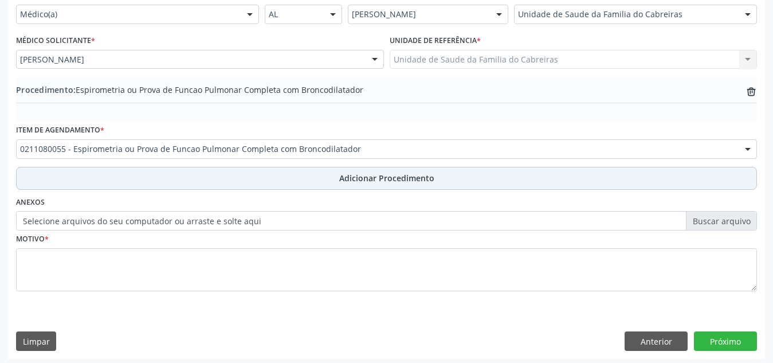
scroll to position [279, 0]
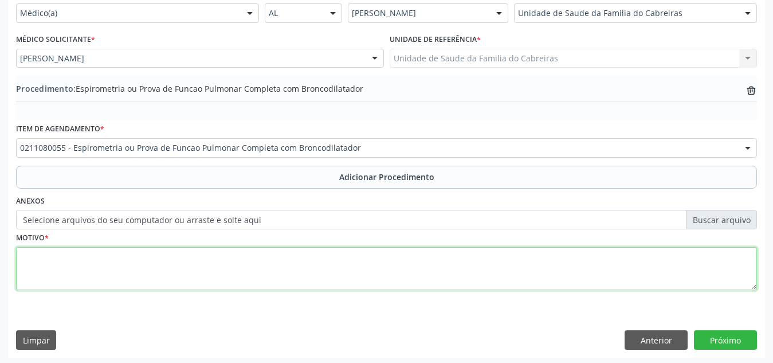
click at [211, 273] on textarea at bounding box center [386, 269] width 741 height 44
type textarea "Investigação de asma"
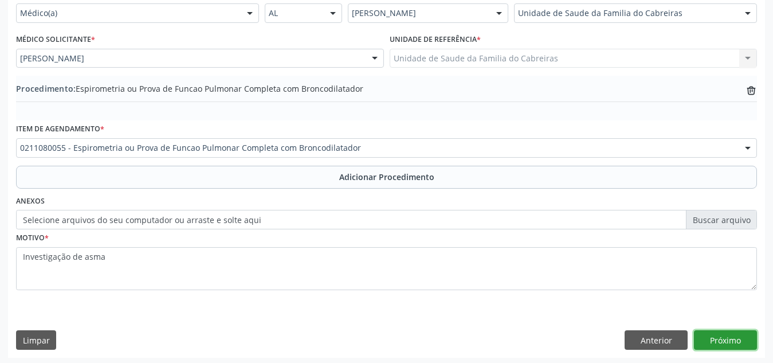
click at [708, 338] on button "Próximo" at bounding box center [725, 339] width 63 height 19
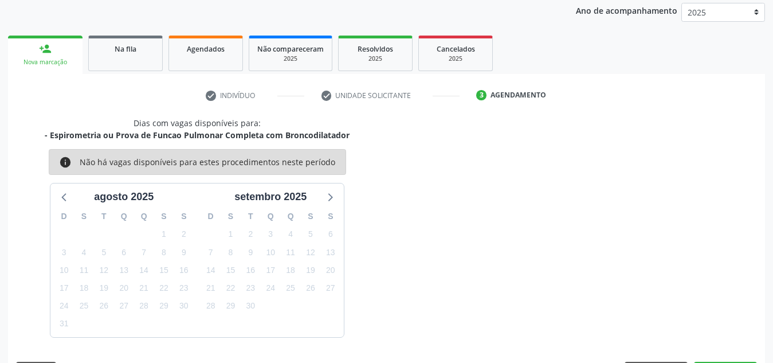
scroll to position [186, 0]
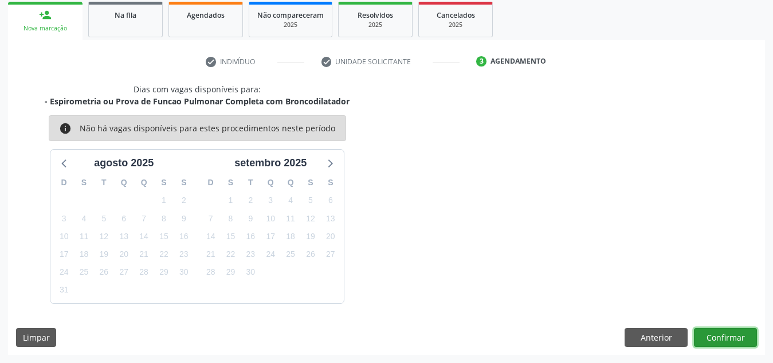
click at [708, 338] on button "Confirmar" at bounding box center [725, 337] width 63 height 19
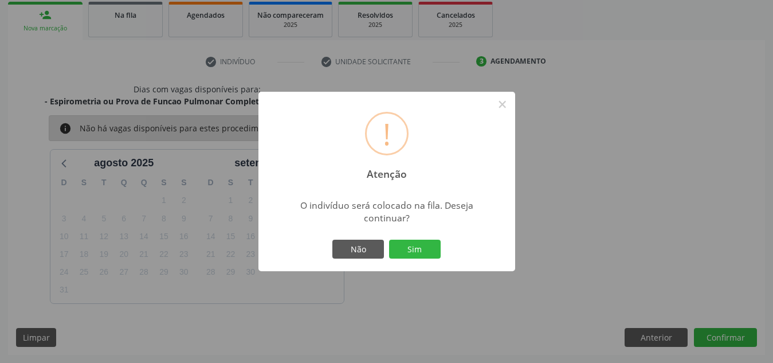
click at [389, 240] on button "Sim" at bounding box center [415, 249] width 52 height 19
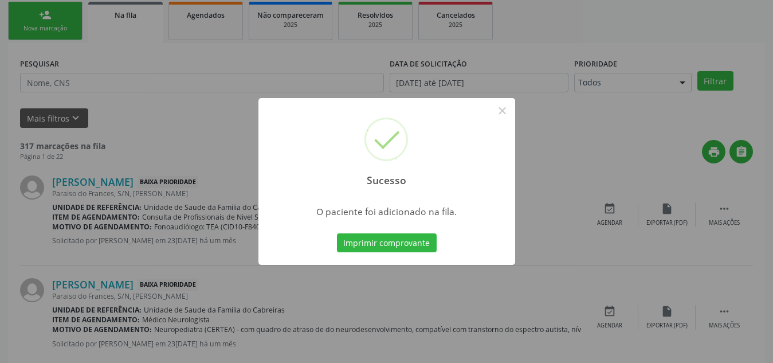
scroll to position [32, 0]
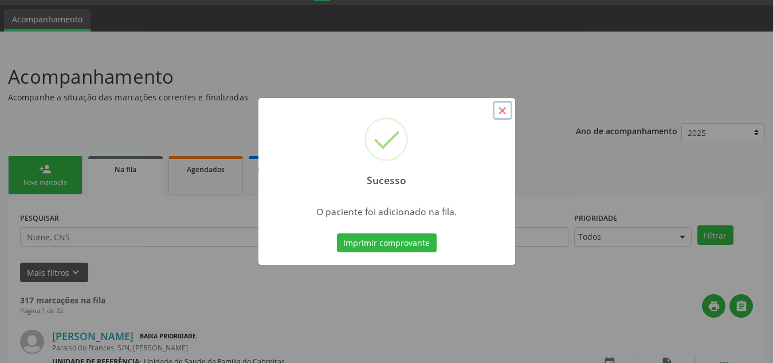
click at [497, 106] on button "×" at bounding box center [502, 110] width 19 height 19
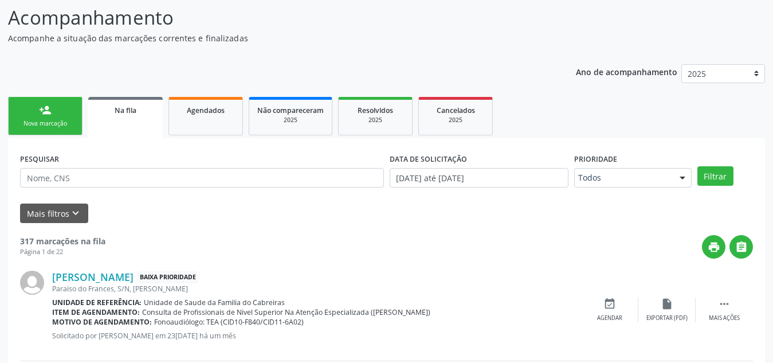
scroll to position [91, 0]
click at [199, 113] on span "Agendados" at bounding box center [206, 110] width 38 height 10
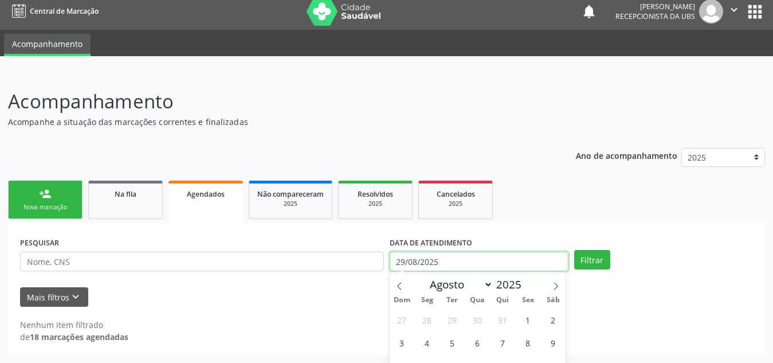
scroll to position [78, 0]
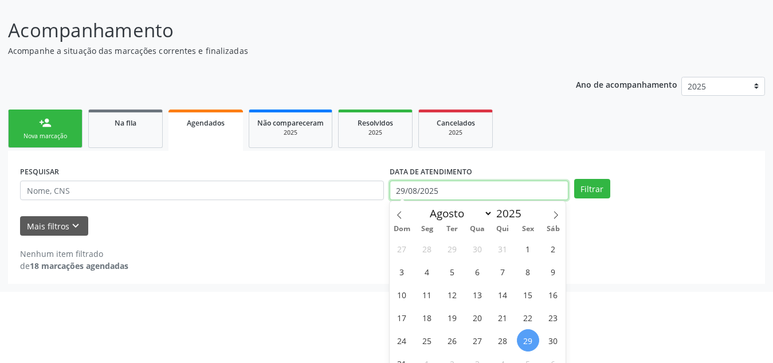
click at [436, 265] on body "Central de Marcação notifications [PERSON_NAME] Recepcionista da UBS  Configur…" at bounding box center [386, 103] width 773 height 363
click at [534, 251] on span "1" at bounding box center [528, 248] width 22 height 22
type input "[DATE]"
click at [559, 211] on icon at bounding box center [556, 215] width 8 height 8
select select "8"
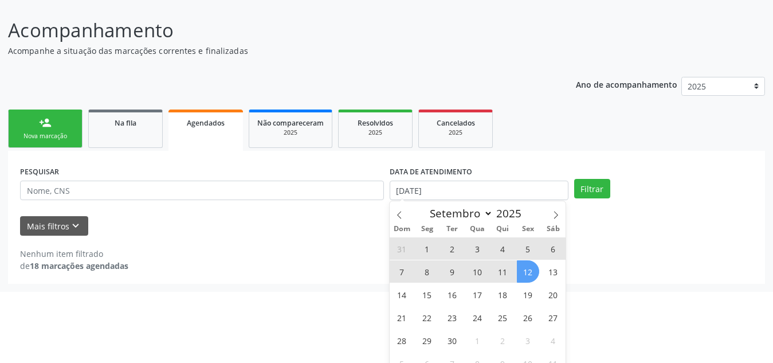
scroll to position [89, 0]
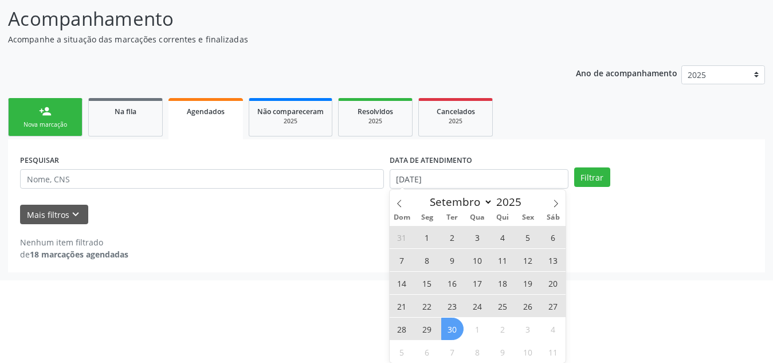
click at [448, 327] on span "30" at bounding box center [452, 328] width 22 height 22
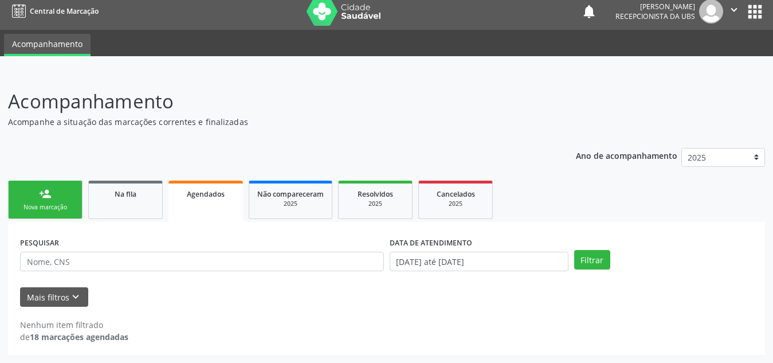
scroll to position [7, 0]
click at [591, 254] on button "Filtrar" at bounding box center [592, 259] width 36 height 19
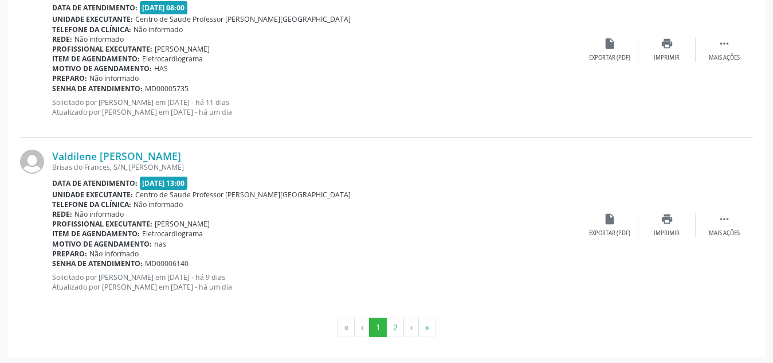
scroll to position [2663, 0]
click at [395, 323] on button "2" at bounding box center [395, 326] width 18 height 19
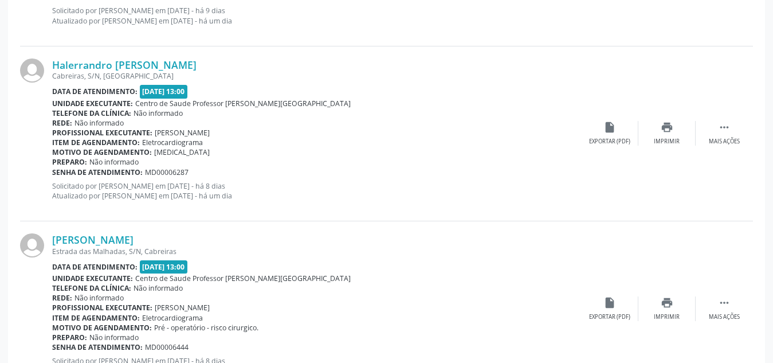
scroll to position [563, 0]
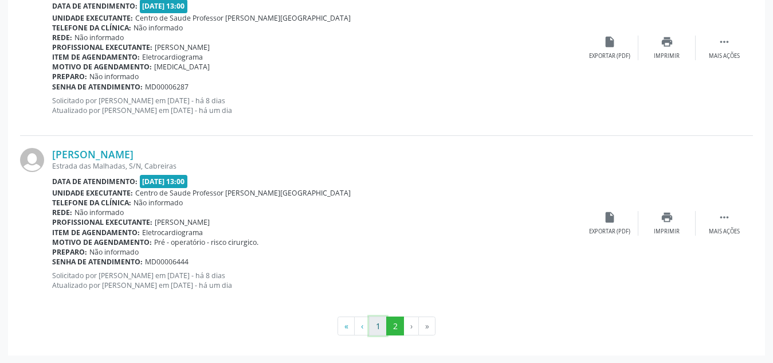
click at [379, 319] on button "1" at bounding box center [378, 325] width 18 height 19
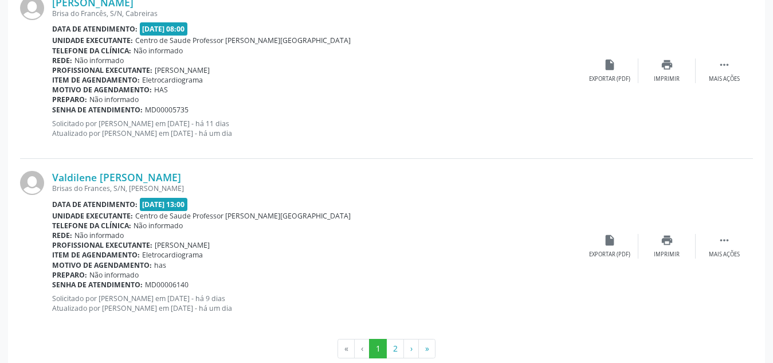
scroll to position [2644, 0]
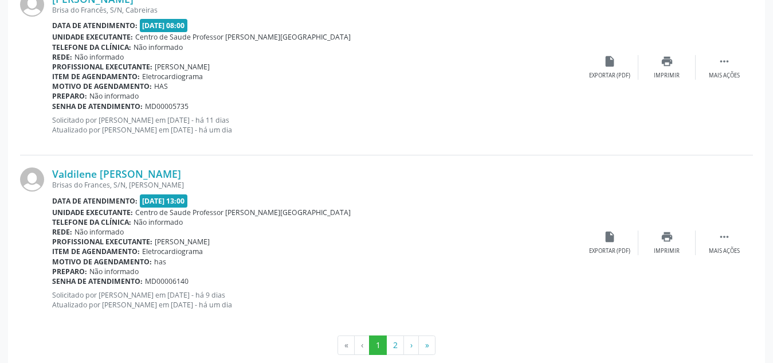
click at [356, 197] on div "Data de atendimento: 09[DATE]:00" at bounding box center [316, 200] width 529 height 13
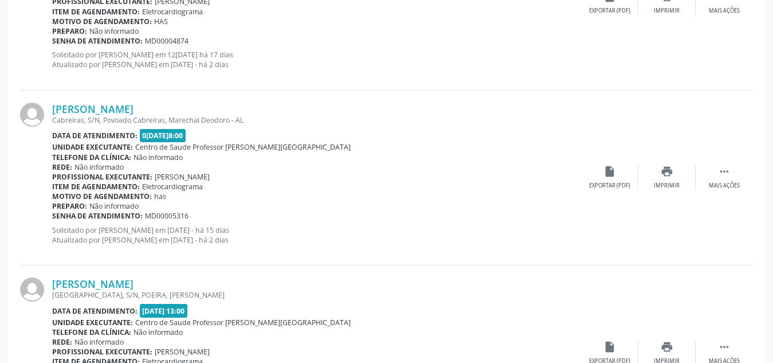
scroll to position [0, 0]
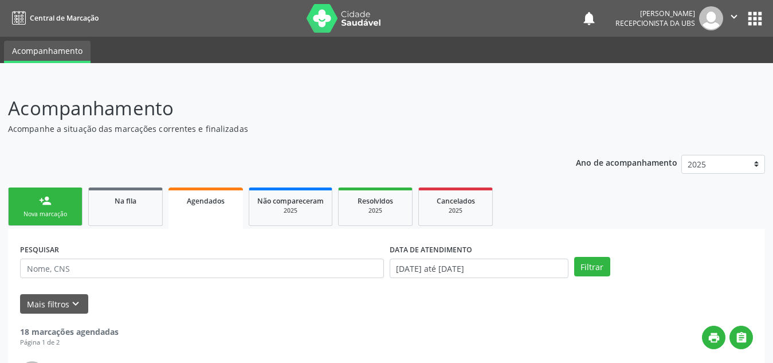
click at [56, 190] on link "person_add Nova marcação" at bounding box center [45, 206] width 75 height 38
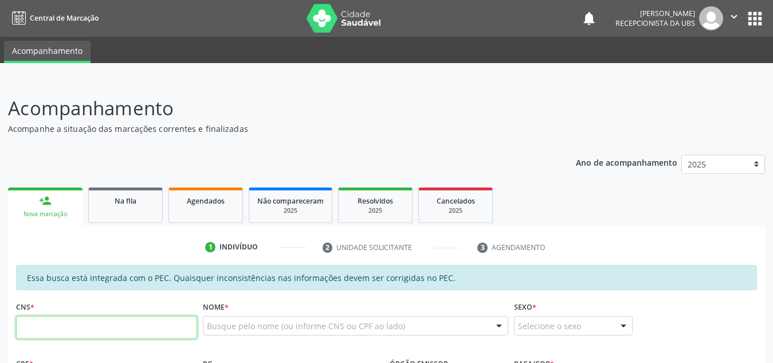
click at [73, 326] on input "text" at bounding box center [106, 327] width 181 height 23
type input "702 4015 3310 4724"
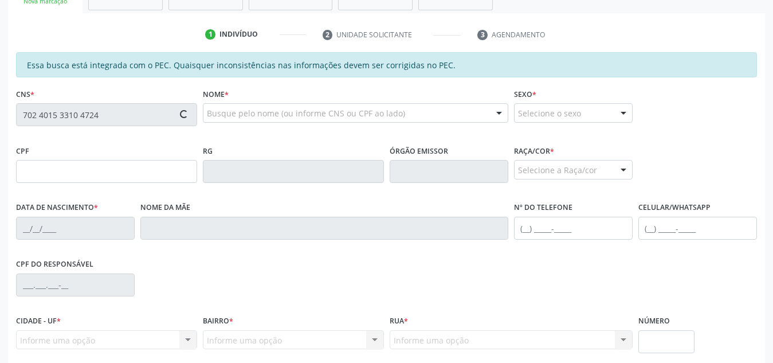
type input "381.439.844-00"
type input "1[DATE]"
type input "Creuza Pinheiro da Conceicao"
type input "[PHONE_NUMBER]"
type input "S/N"
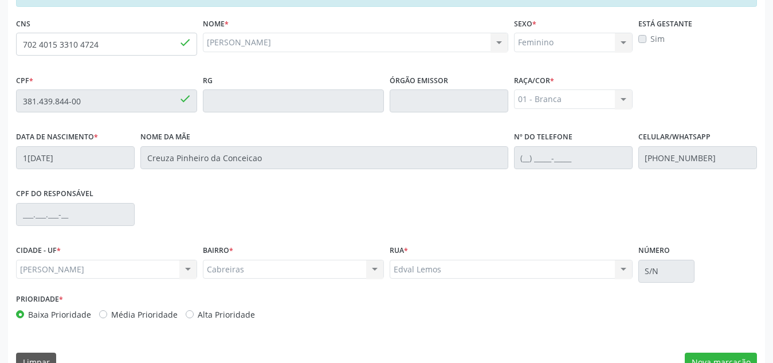
scroll to position [287, 0]
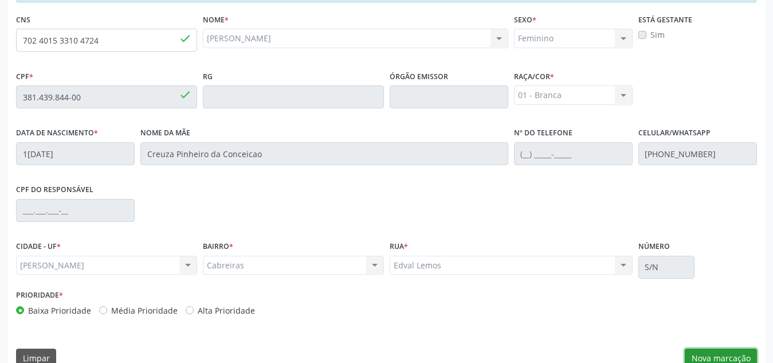
click at [711, 355] on button "Nova marcação" at bounding box center [721, 357] width 72 height 19
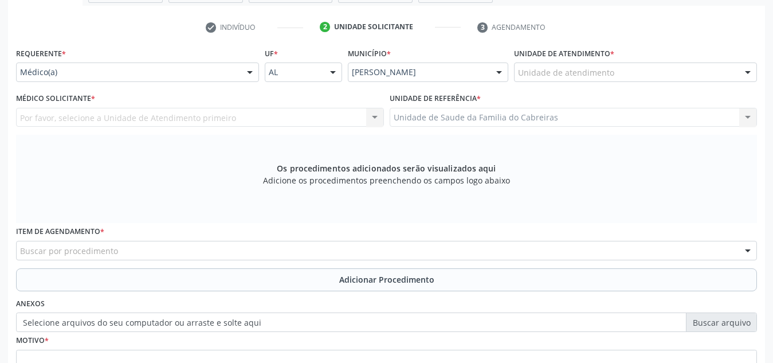
scroll to position [216, 0]
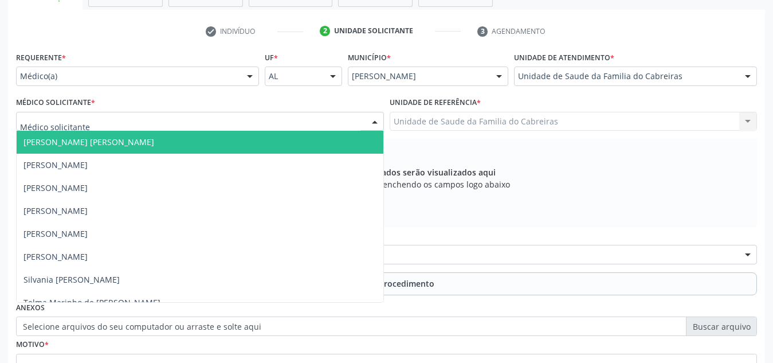
click at [322, 118] on div at bounding box center [200, 121] width 368 height 19
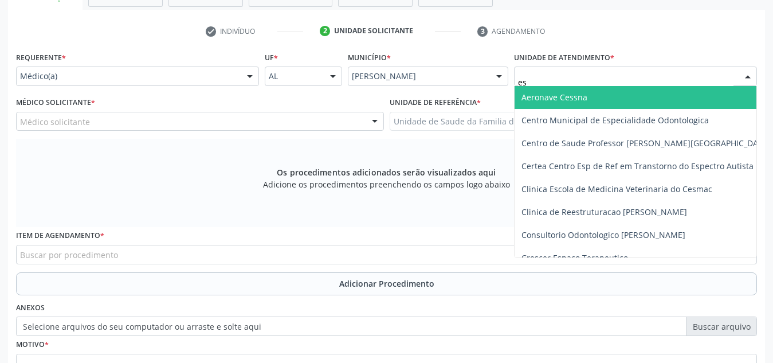
type input "est"
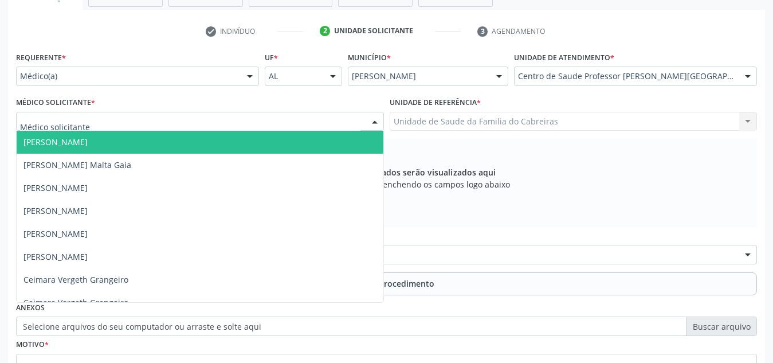
click at [304, 123] on div at bounding box center [200, 121] width 368 height 19
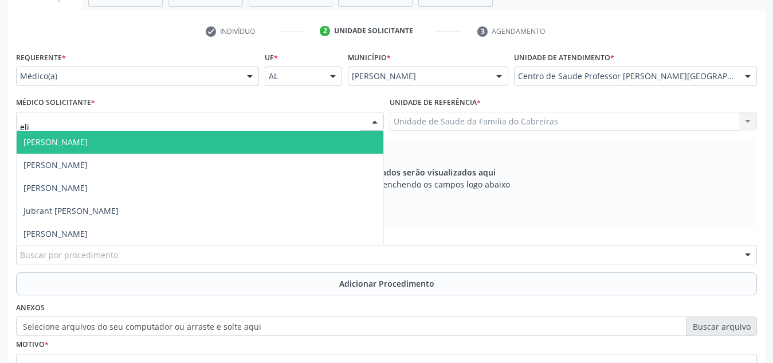
type input "[PERSON_NAME]"
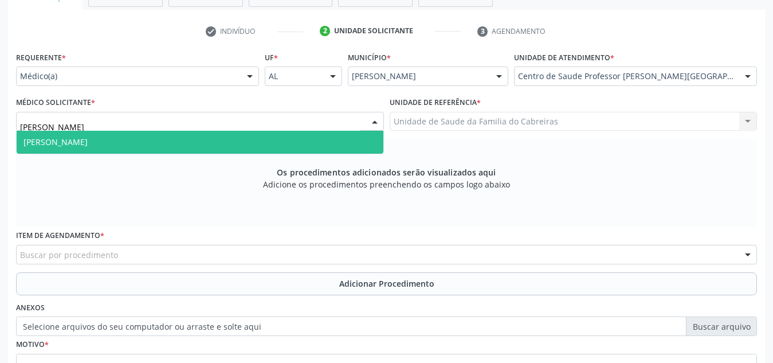
click at [280, 139] on span "[PERSON_NAME]" at bounding box center [200, 142] width 367 height 23
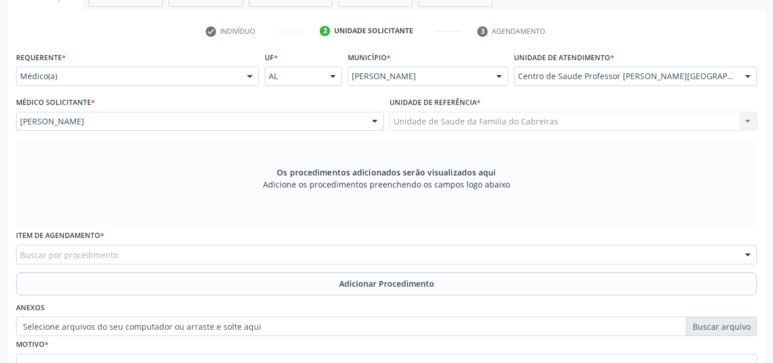
click at [232, 252] on div "Buscar por procedimento" at bounding box center [386, 254] width 741 height 19
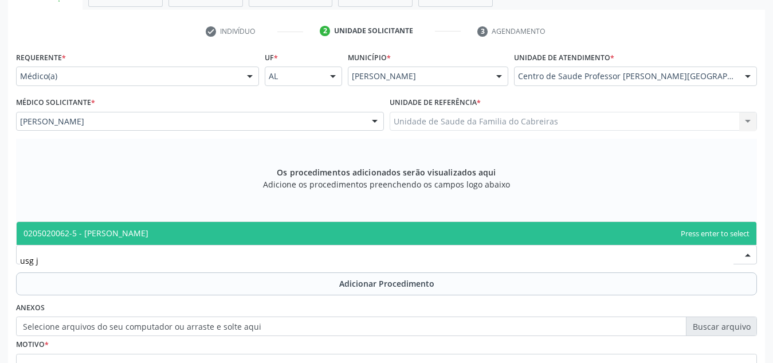
type input "usg [PERSON_NAME]"
click at [262, 238] on span "0205020062-5 - [PERSON_NAME]" at bounding box center [387, 233] width 740 height 23
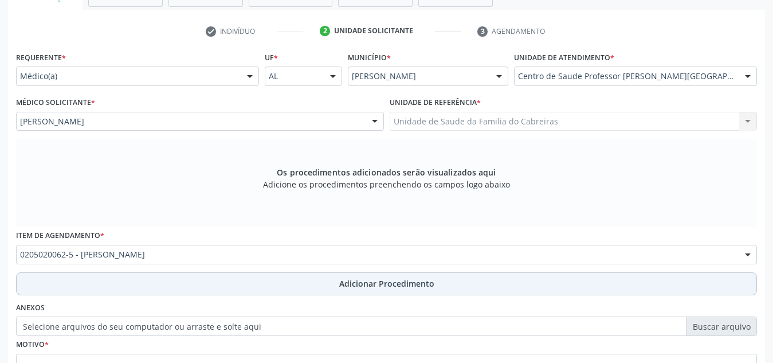
click at [263, 290] on button "Adicionar Procedimento" at bounding box center [386, 283] width 741 height 23
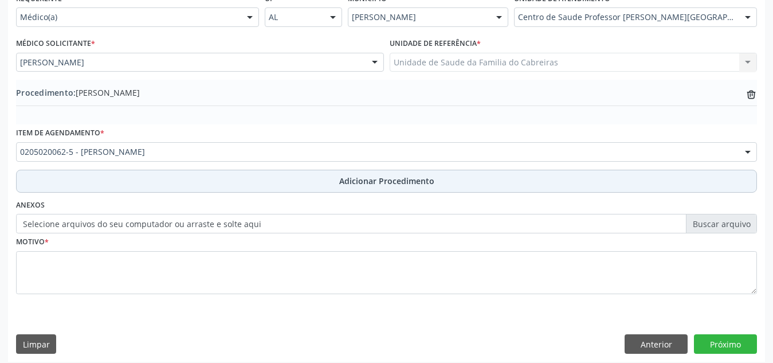
scroll to position [282, 0]
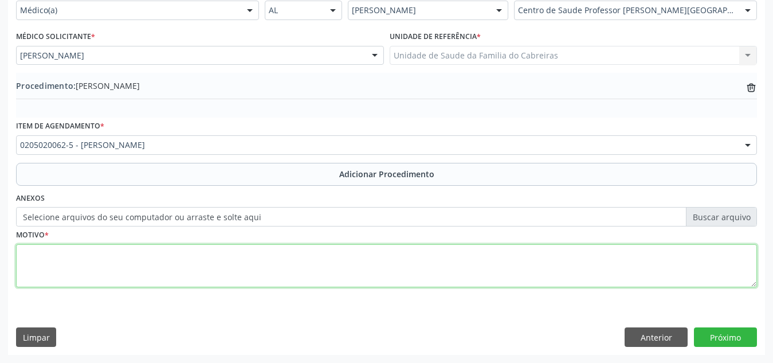
click at [281, 258] on textarea at bounding box center [386, 266] width 741 height 44
type textarea "Cisto"
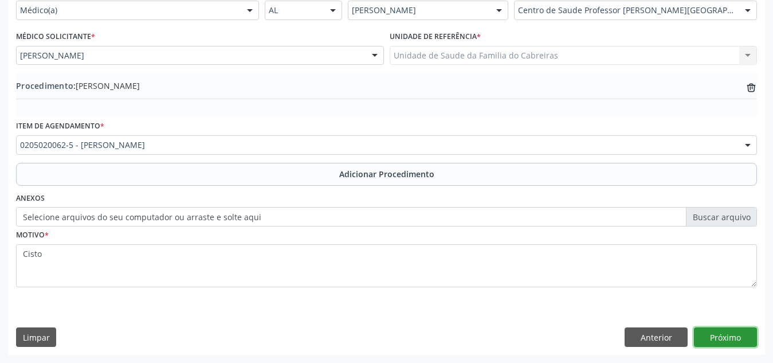
click at [733, 333] on button "Próximo" at bounding box center [725, 336] width 63 height 19
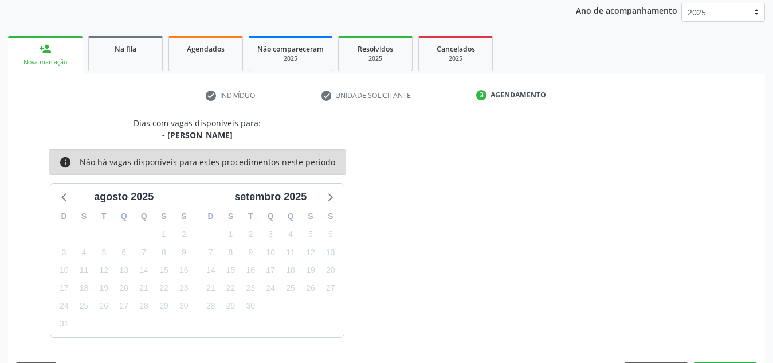
scroll to position [186, 0]
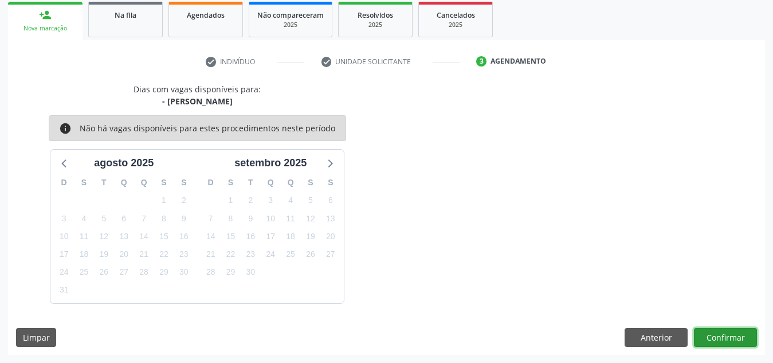
click at [733, 333] on button "Confirmar" at bounding box center [725, 337] width 63 height 19
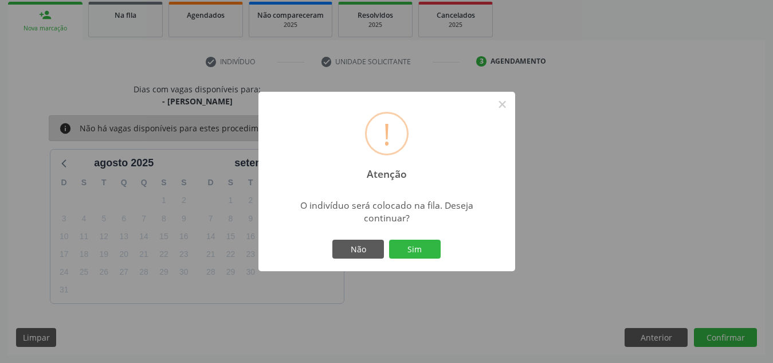
click at [389, 240] on button "Sim" at bounding box center [415, 249] width 52 height 19
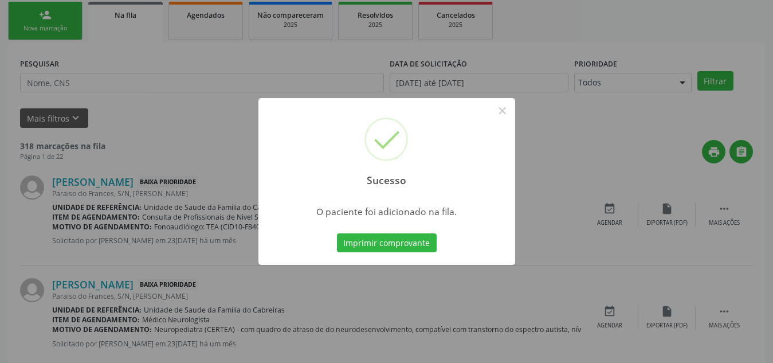
scroll to position [32, 0]
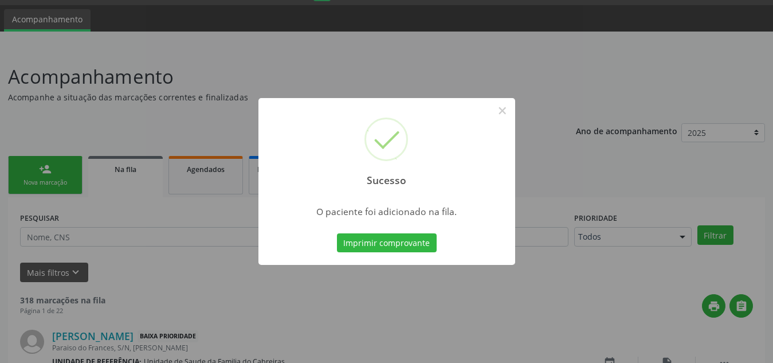
click at [337, 233] on button "Imprimir comprovante" at bounding box center [387, 242] width 100 height 19
